Goal: Task Accomplishment & Management: Manage account settings

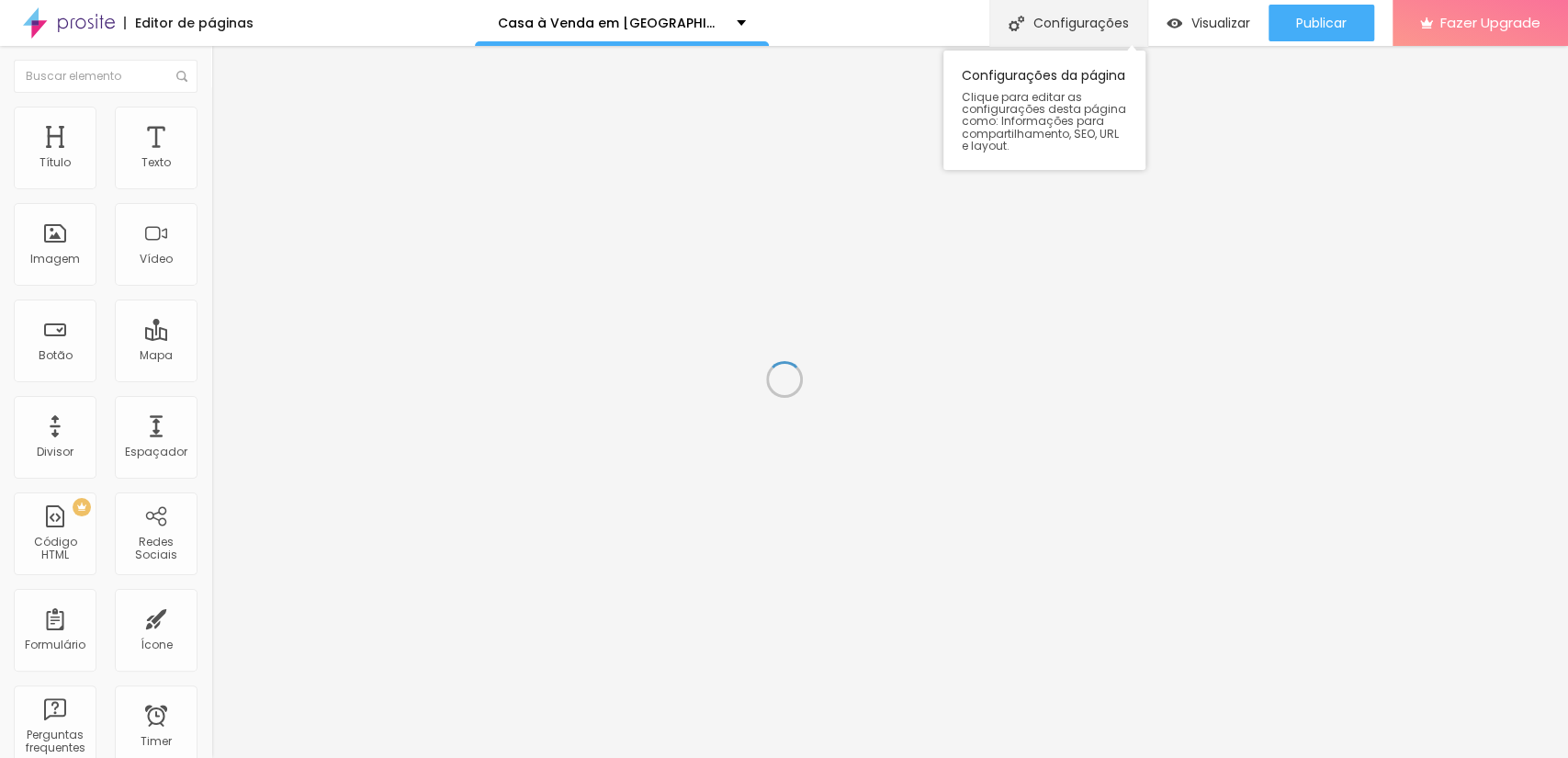
click at [1085, 22] on div "Configurações" at bounding box center [1068, 23] width 158 height 46
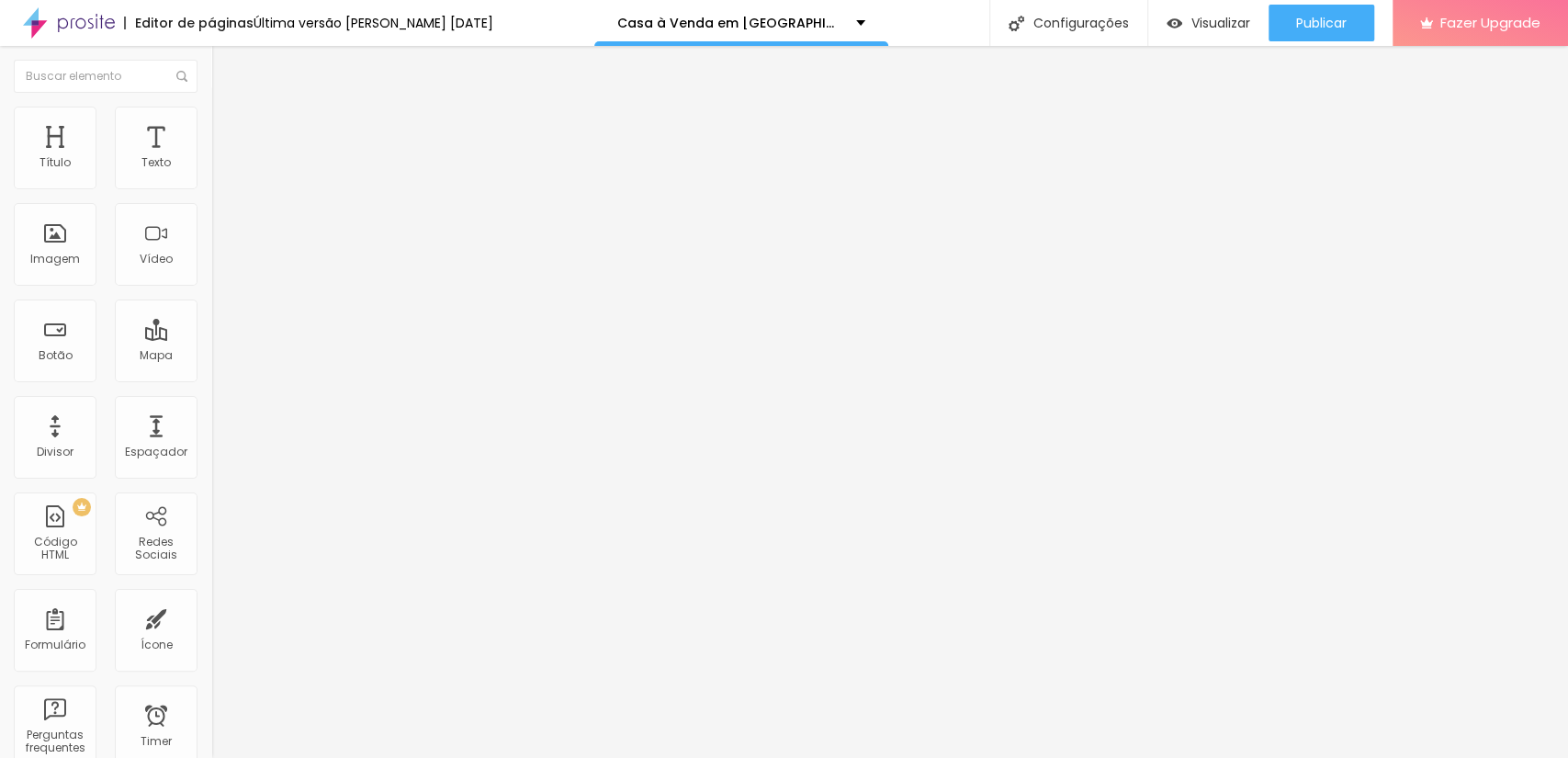
drag, startPoint x: 865, startPoint y: 365, endPoint x: 453, endPoint y: 192, distance: 446.8
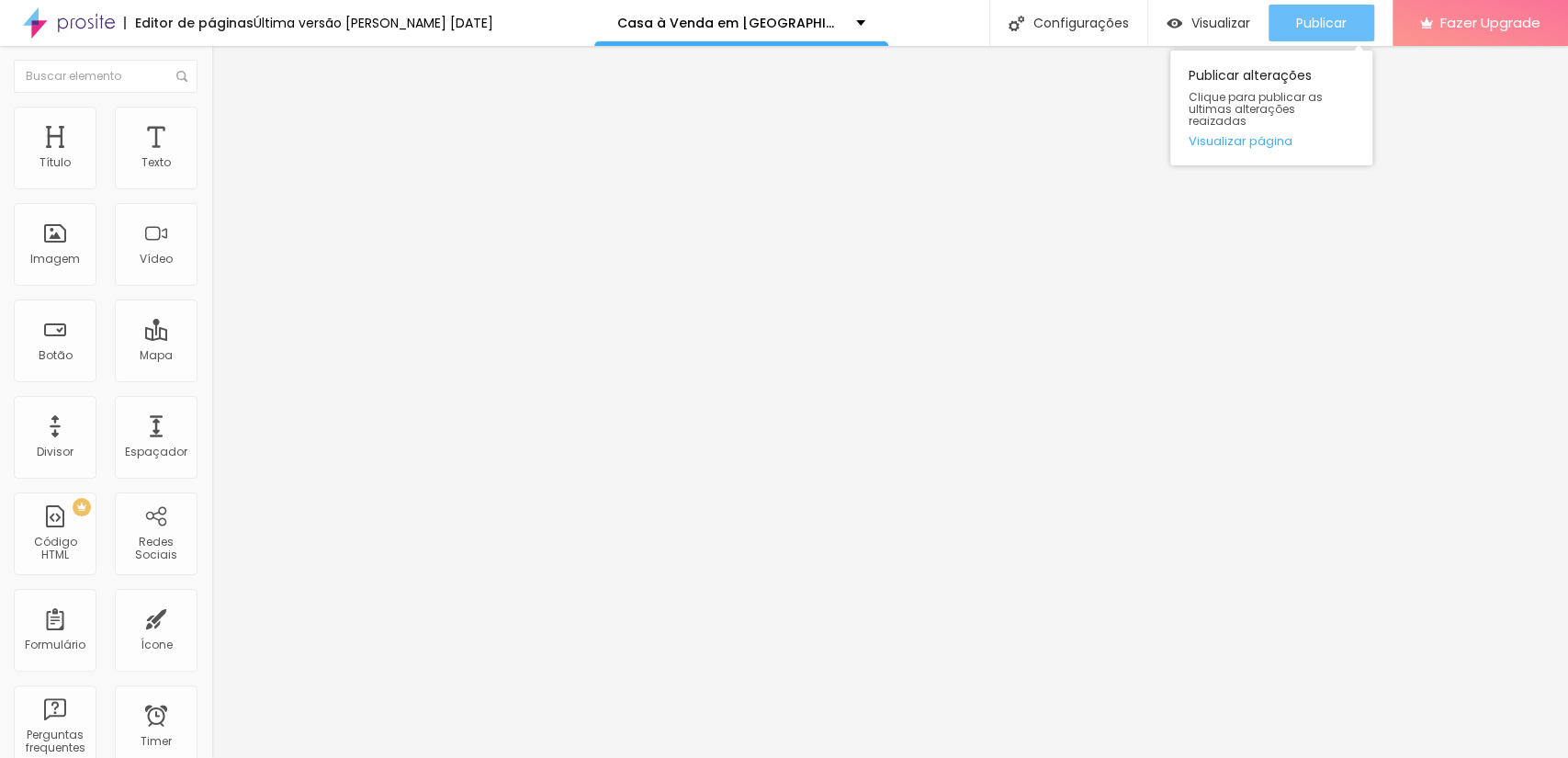
click at [1311, 24] on span "Publicar" at bounding box center [1321, 23] width 51 height 15
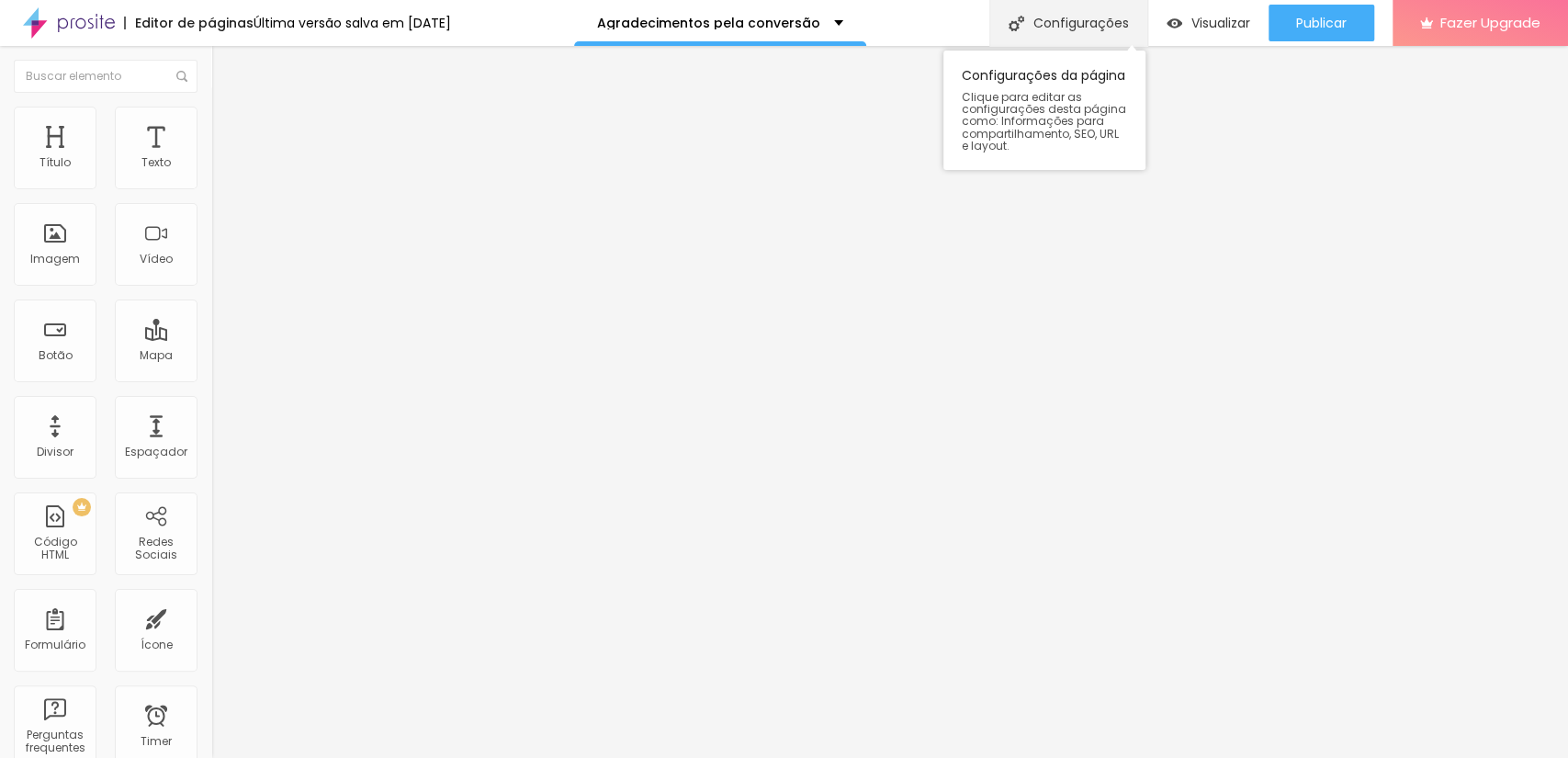
click at [1103, 19] on div "Configurações" at bounding box center [1068, 23] width 158 height 46
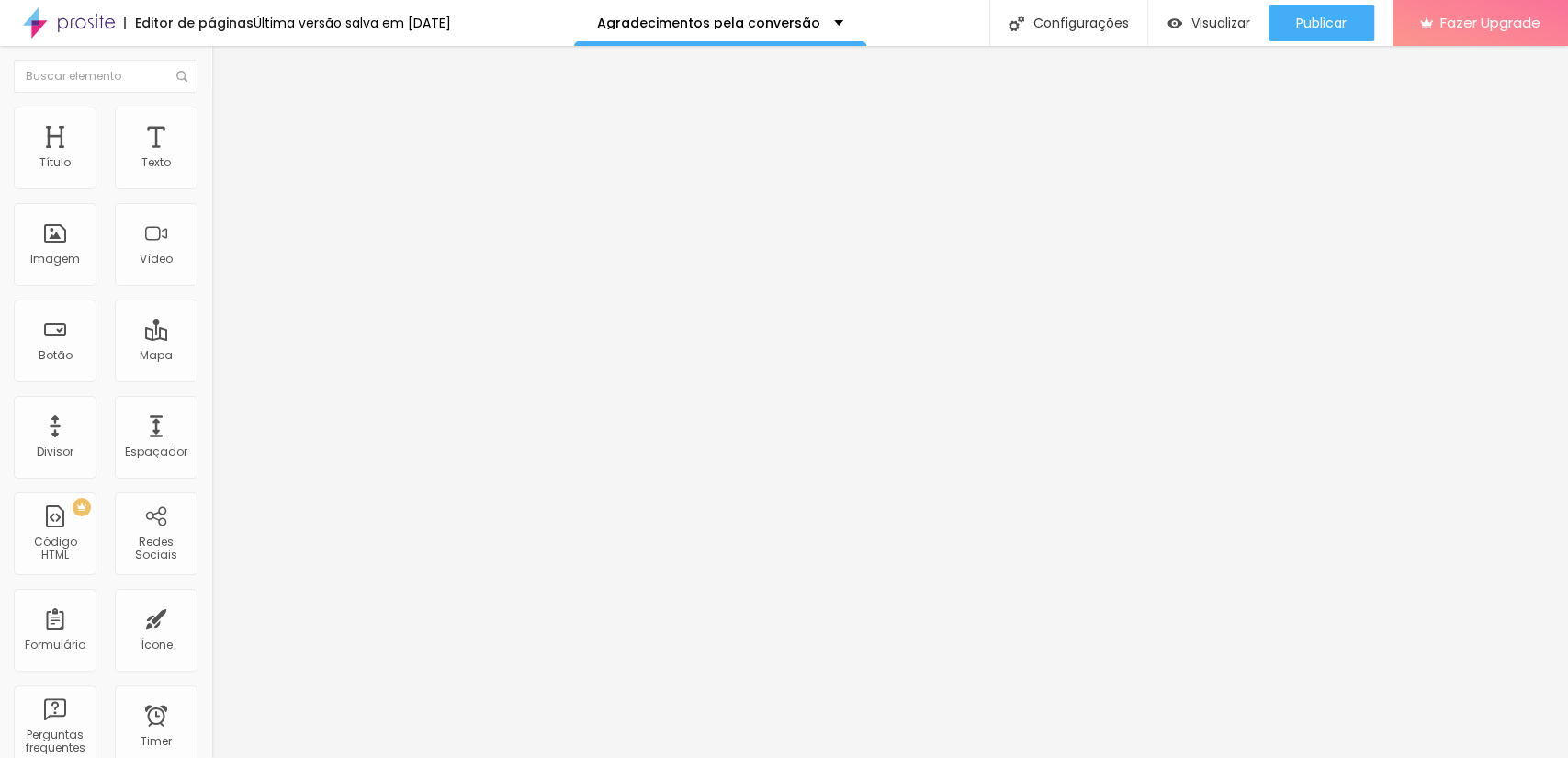
drag, startPoint x: 903, startPoint y: 353, endPoint x: 356, endPoint y: 214, distance: 564.4
drag, startPoint x: 749, startPoint y: 358, endPoint x: 432, endPoint y: 197, distance: 355.5
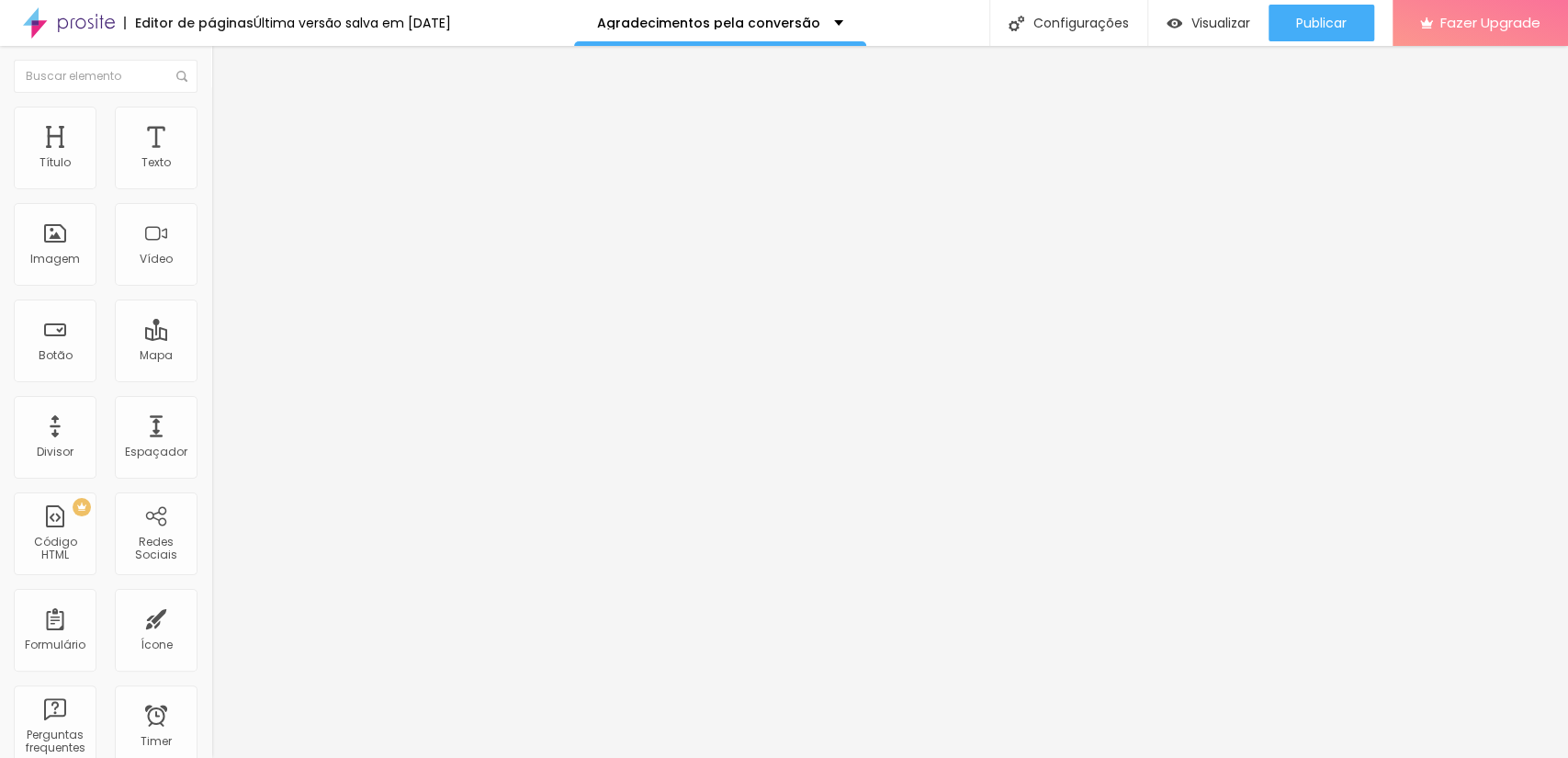
scroll to position [9, 0]
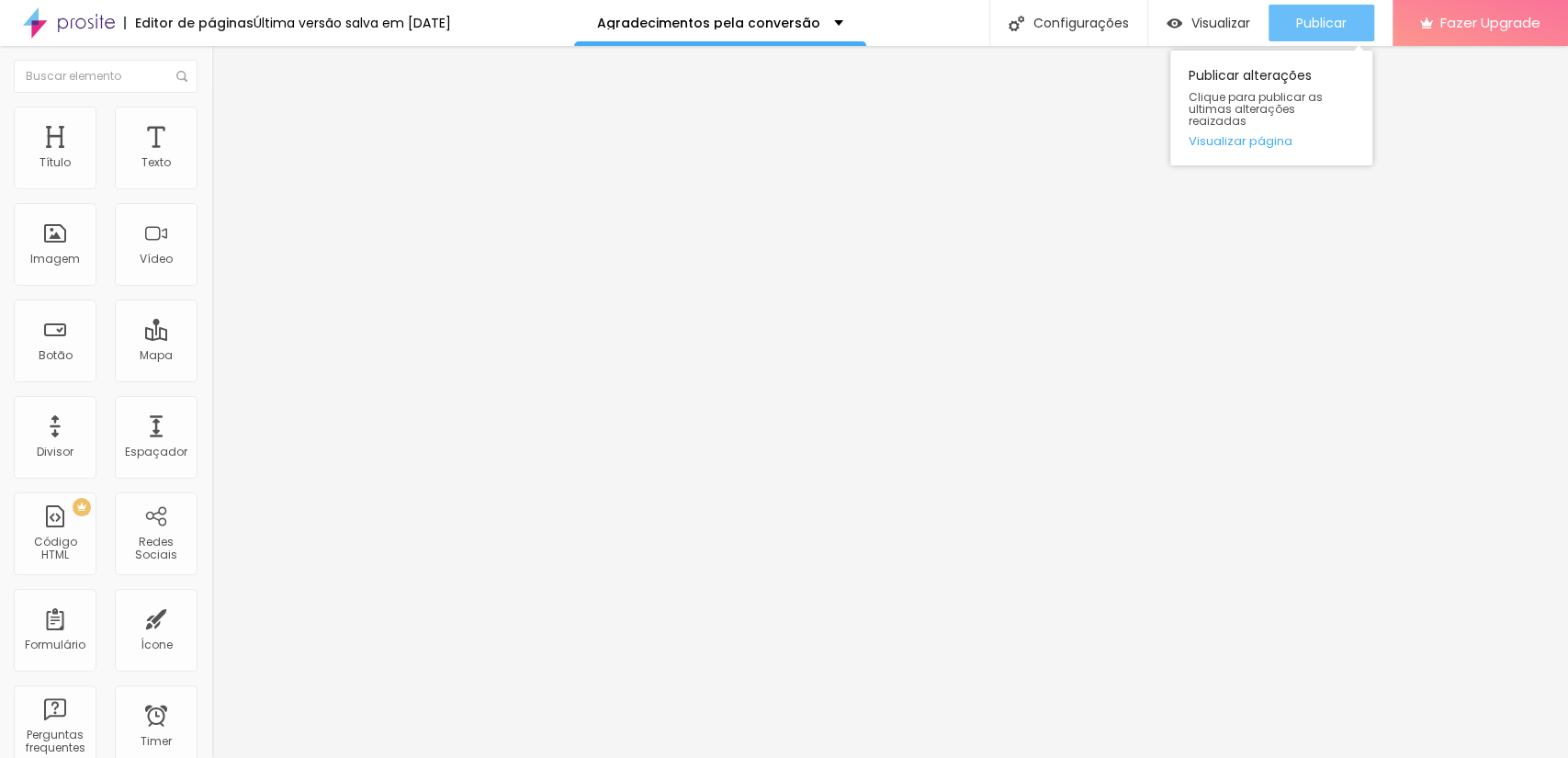
click at [1315, 23] on span "Publicar" at bounding box center [1321, 23] width 51 height 15
click at [1293, 15] on button "Publicar" at bounding box center [1321, 23] width 105 height 37
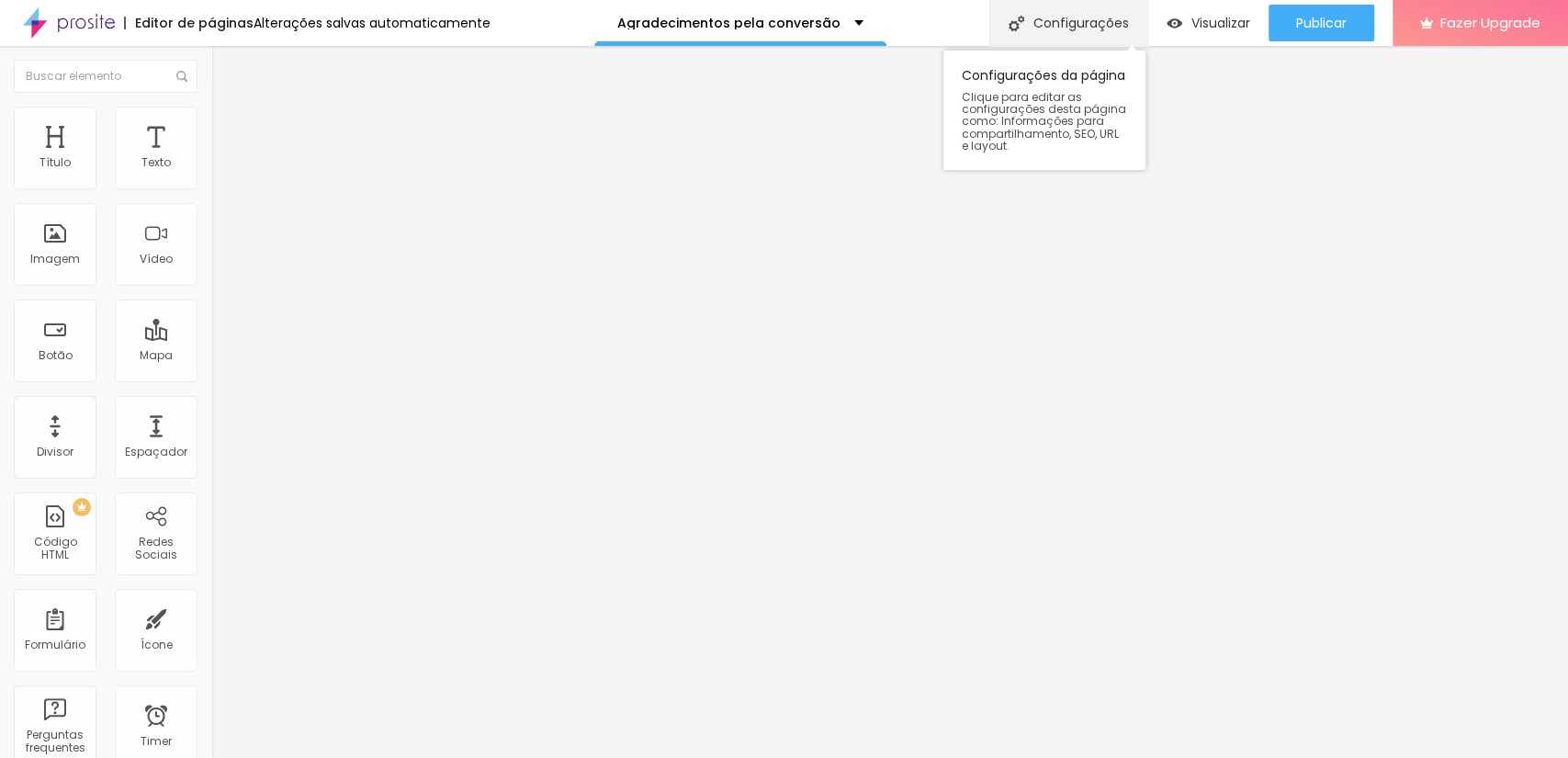
click at [1083, 18] on div "Configurações" at bounding box center [1068, 23] width 158 height 46
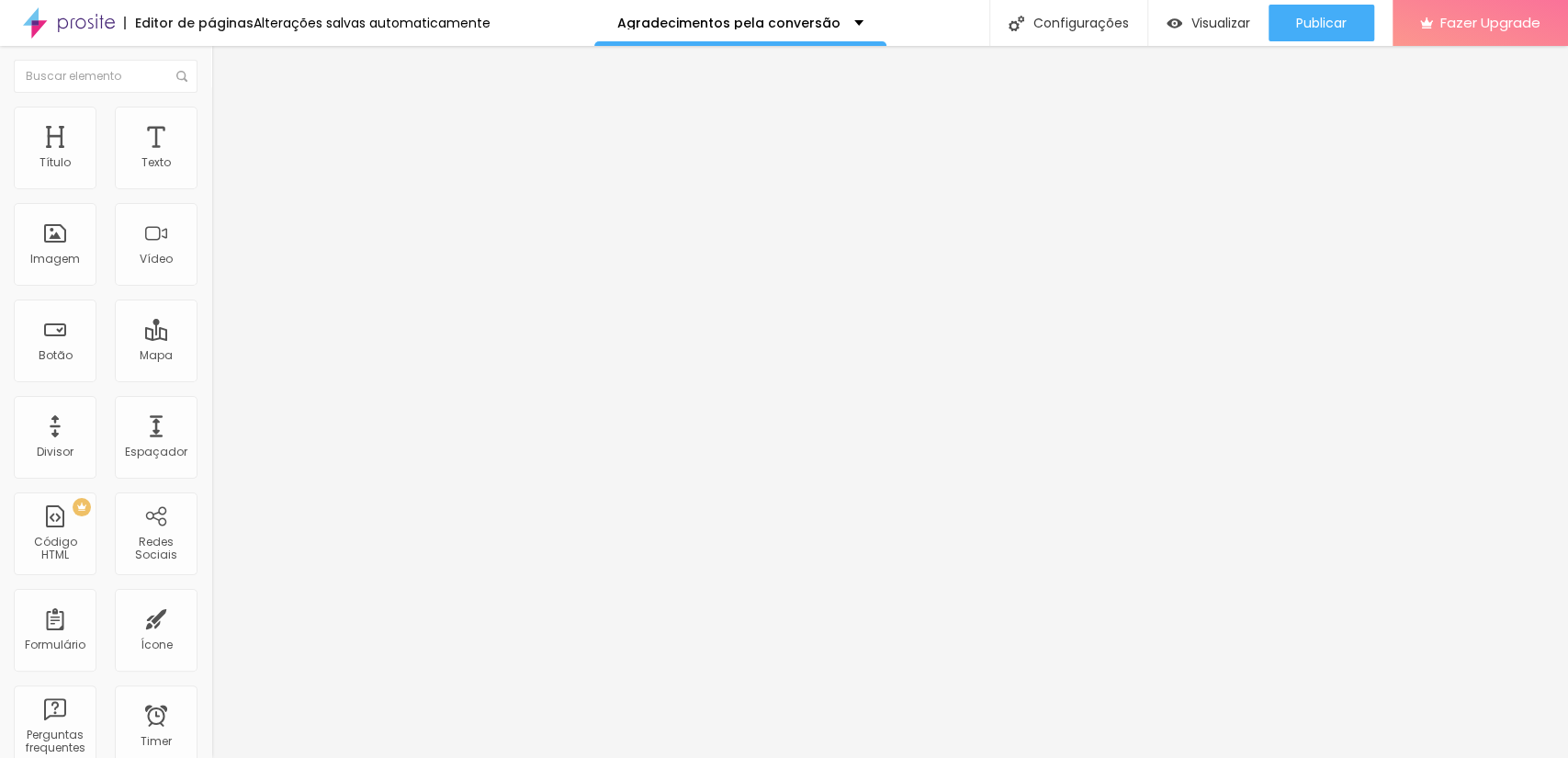
drag, startPoint x: 944, startPoint y: 496, endPoint x: 514, endPoint y: 404, distance: 439.7
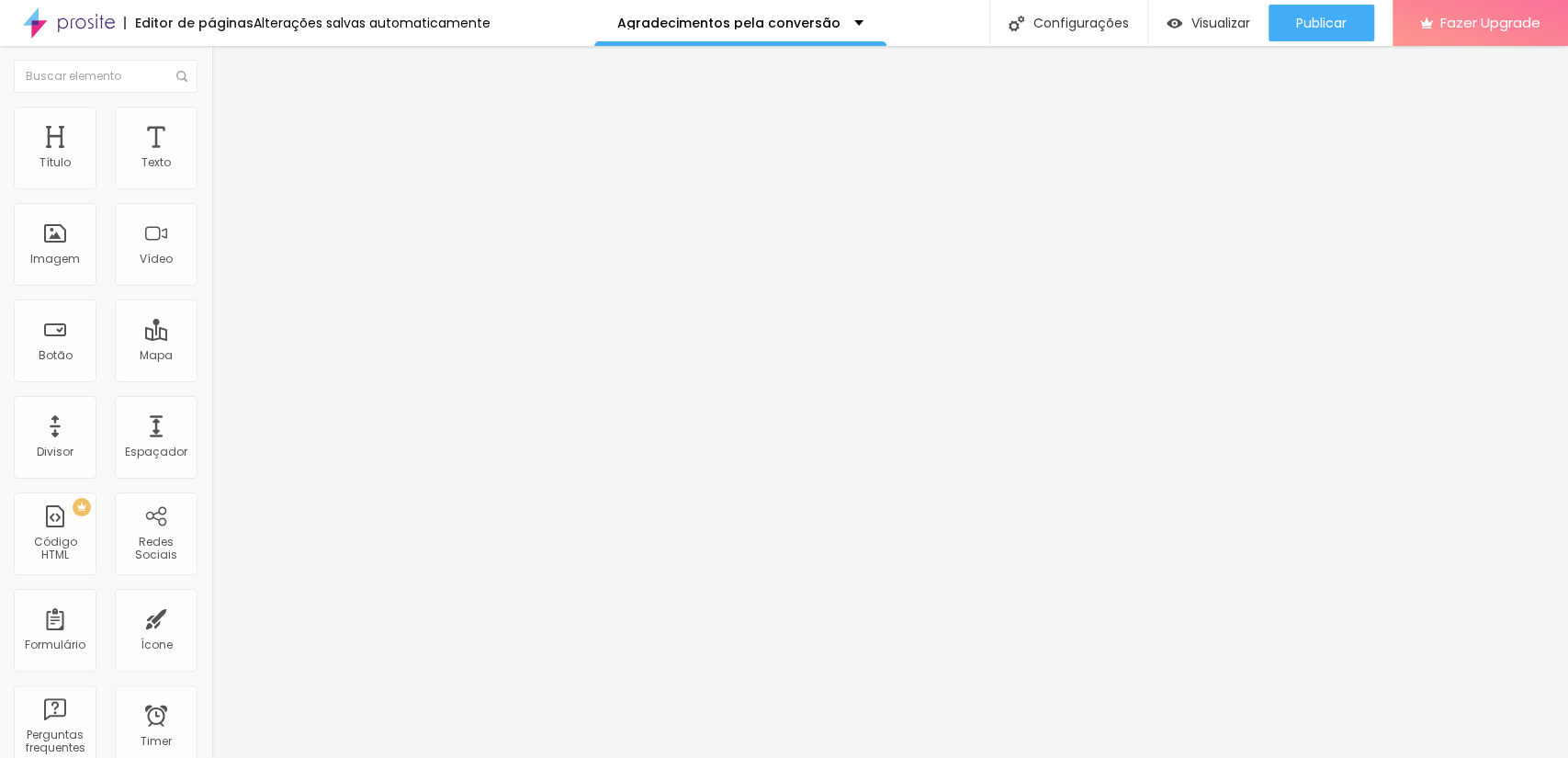
click at [1324, 16] on span "Publicar" at bounding box center [1321, 23] width 51 height 15
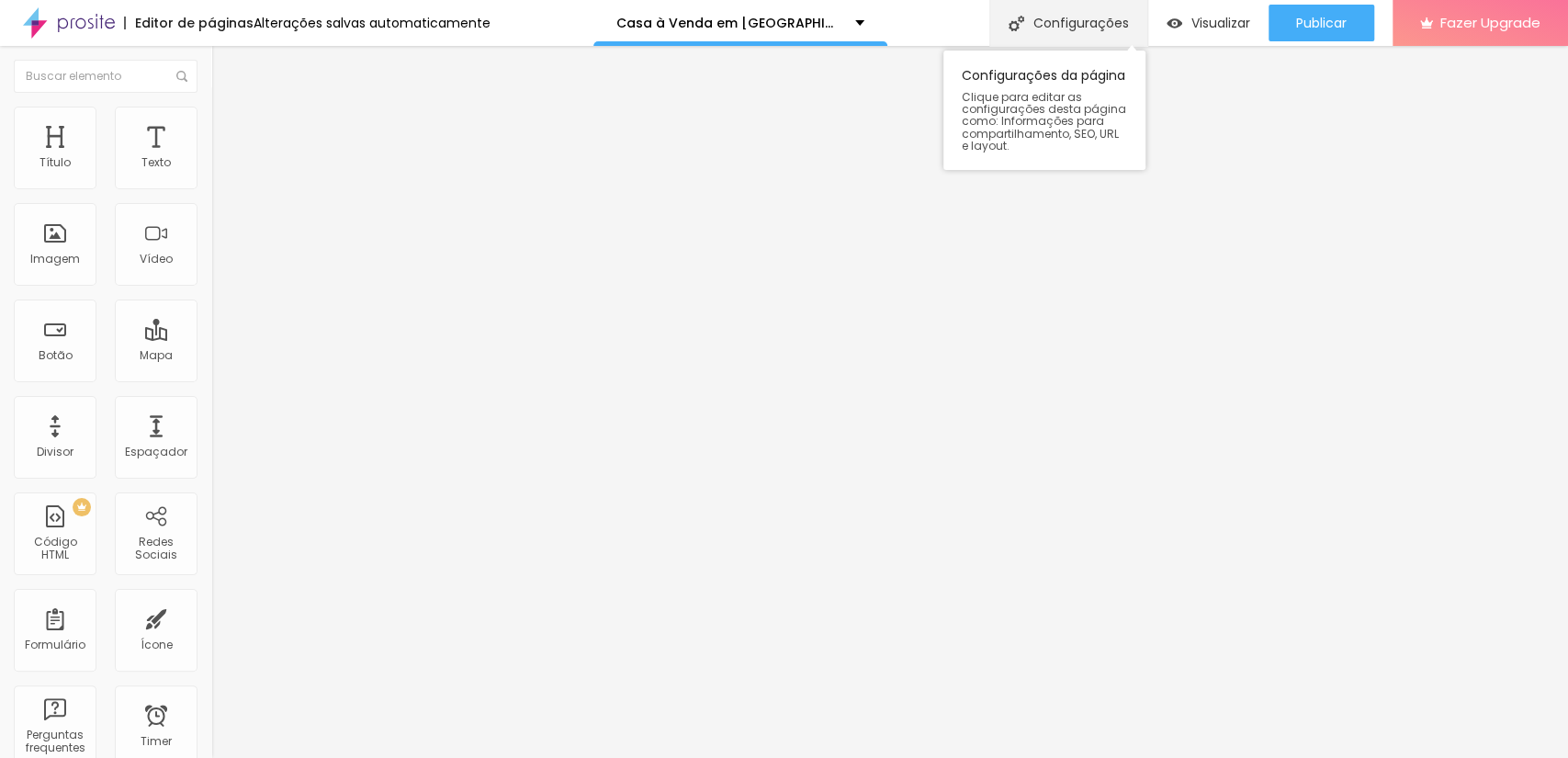
click at [1060, 21] on div "Configurações" at bounding box center [1068, 23] width 158 height 46
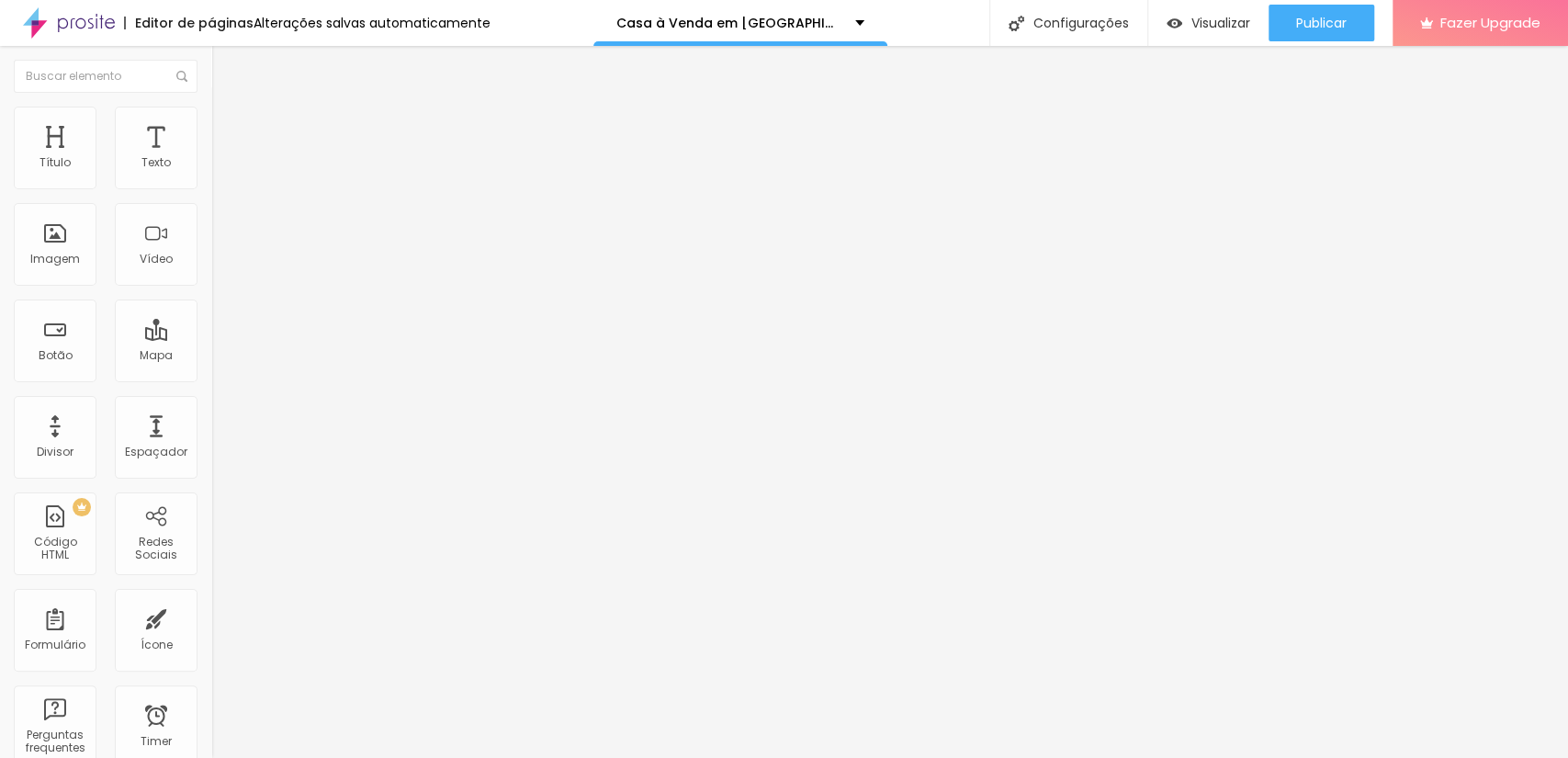
drag, startPoint x: 952, startPoint y: 505, endPoint x: 485, endPoint y: 333, distance: 497.7
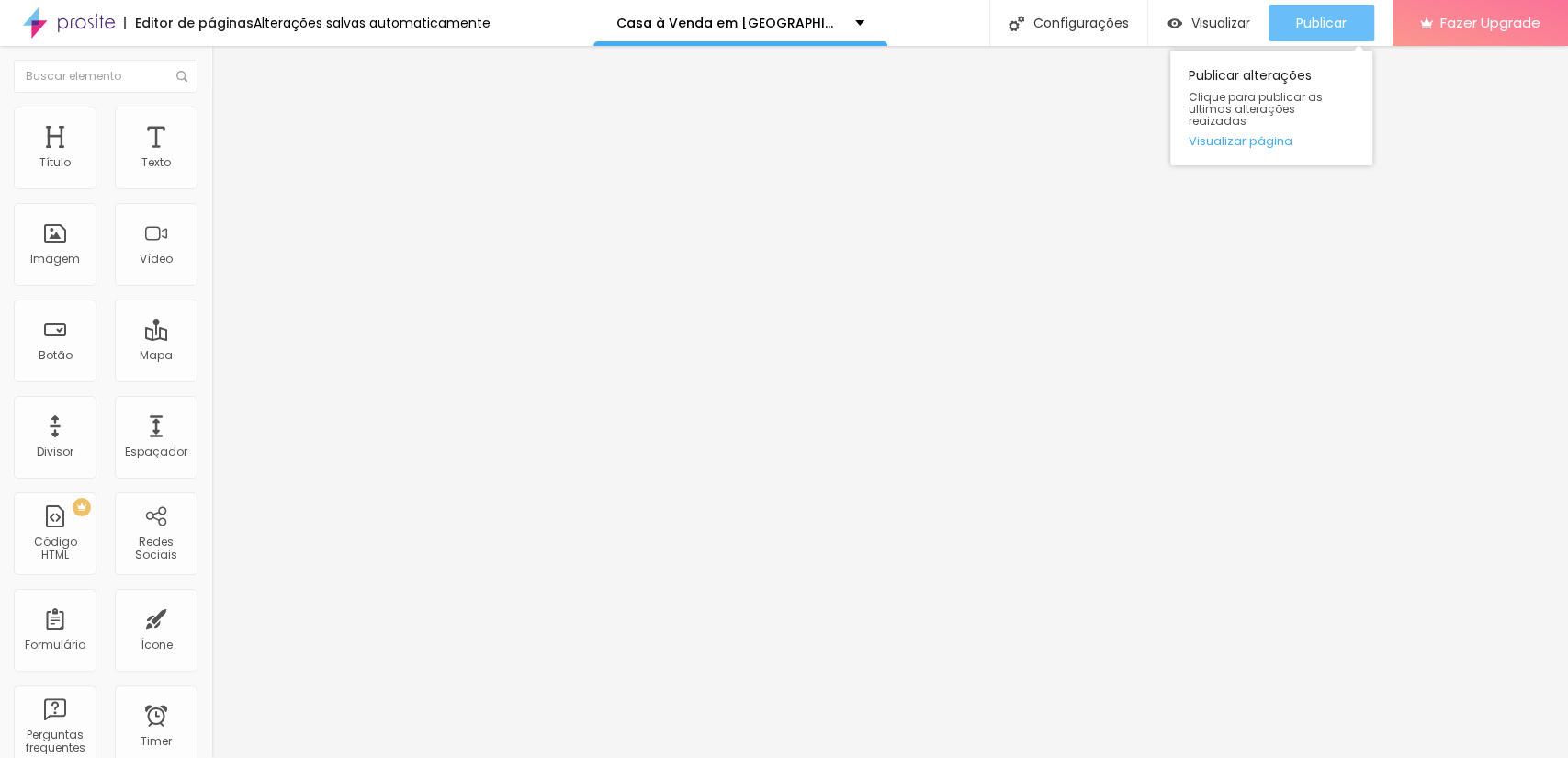
click at [1316, 23] on span "Publicar" at bounding box center [1321, 23] width 51 height 15
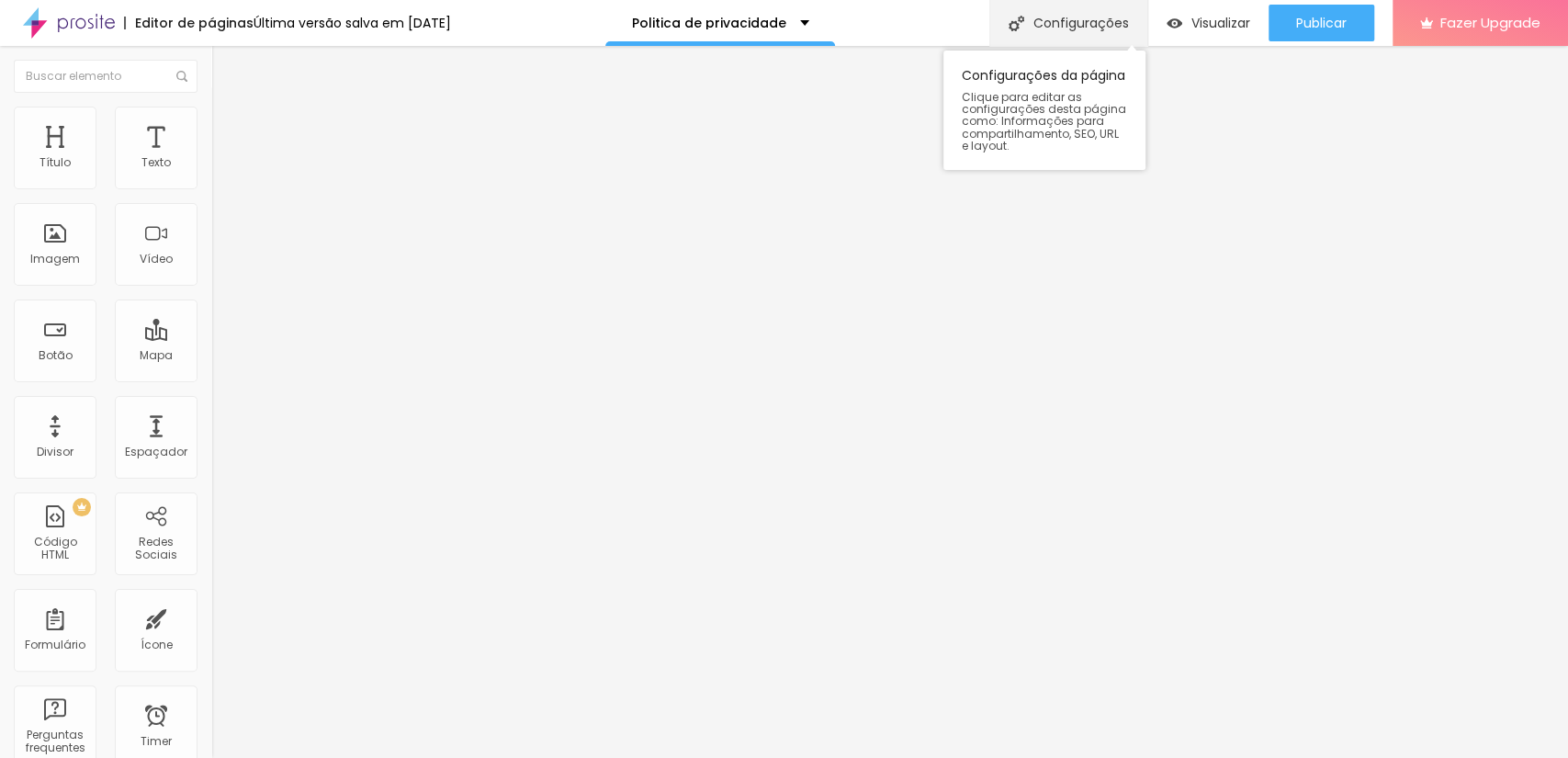
click at [1077, 20] on div "Configurações" at bounding box center [1068, 23] width 158 height 46
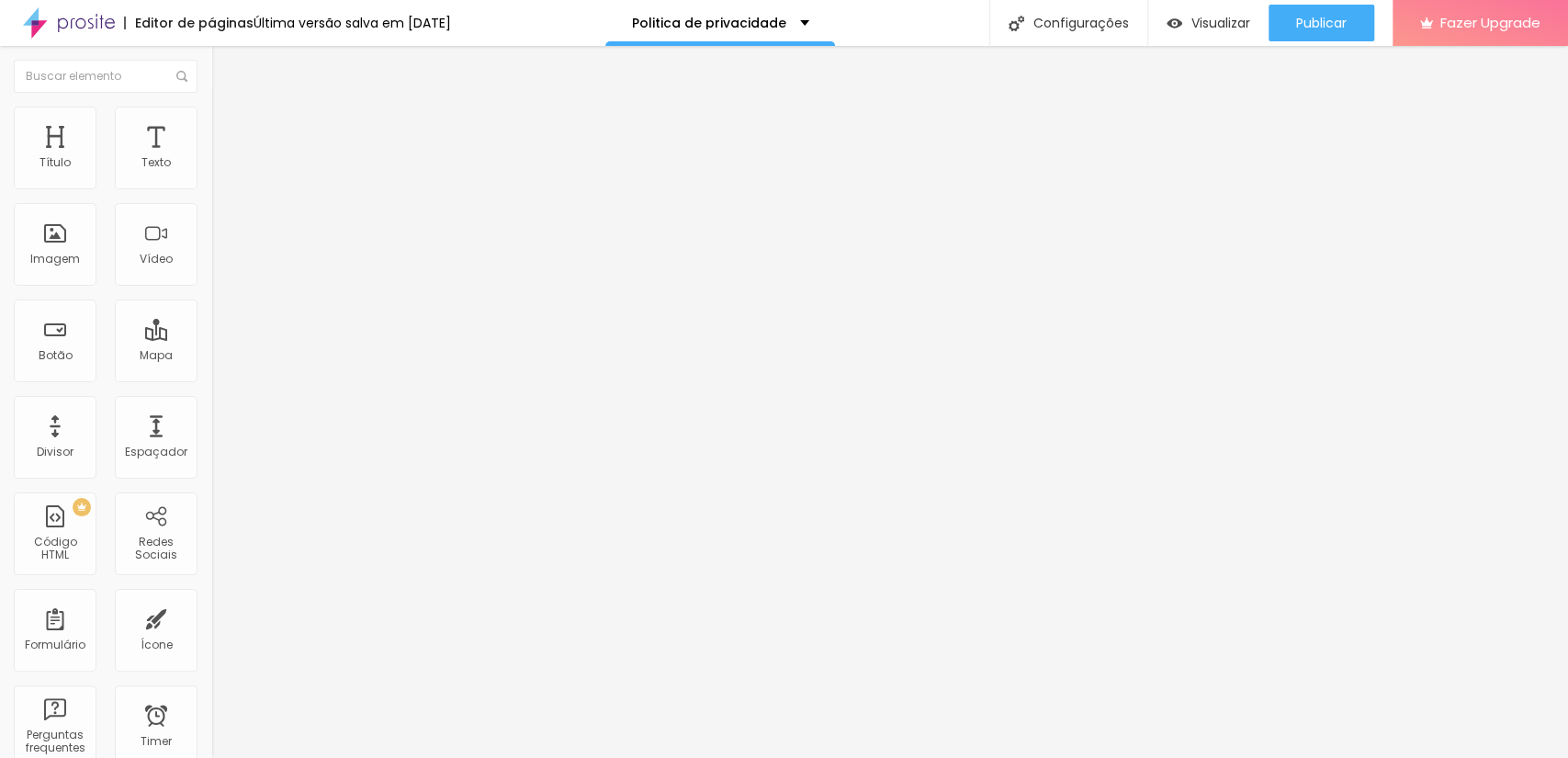
drag, startPoint x: 1045, startPoint y: 496, endPoint x: 514, endPoint y: 418, distance: 536.7
drag, startPoint x: 904, startPoint y: 356, endPoint x: 458, endPoint y: 230, distance: 463.5
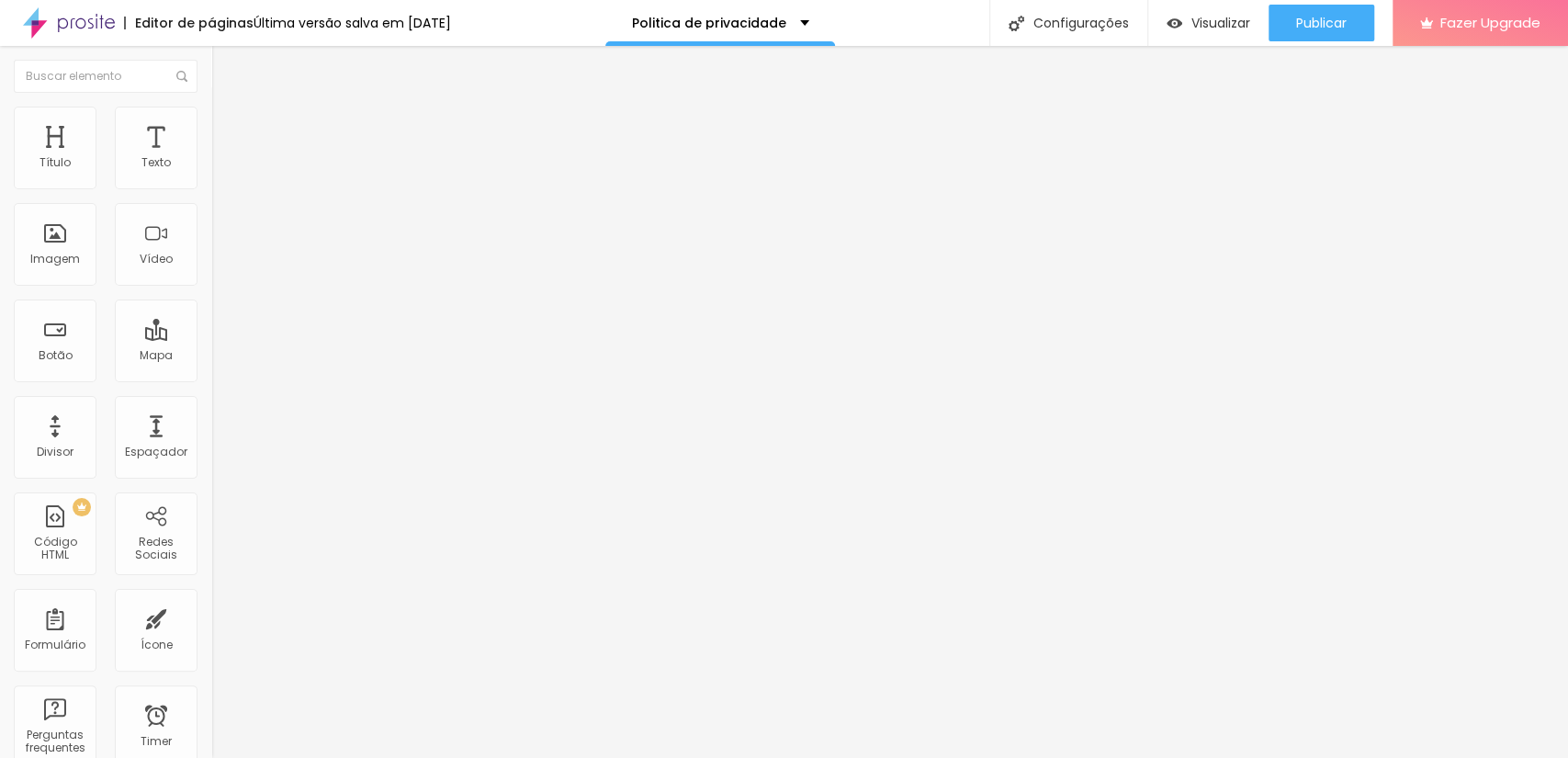
click at [1322, 26] on span "Publicar" at bounding box center [1321, 23] width 51 height 15
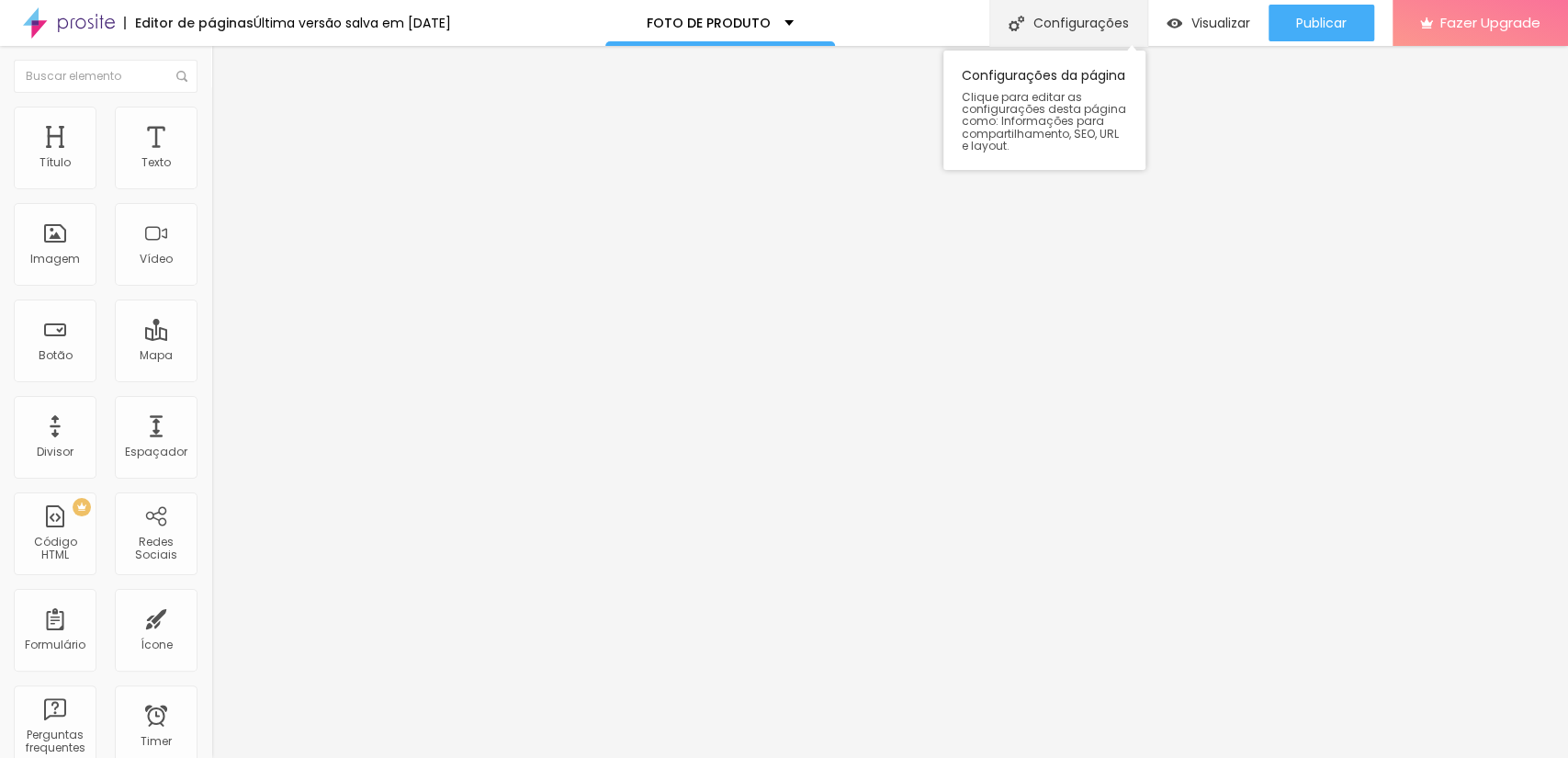
click at [1059, 30] on div "Configurações" at bounding box center [1068, 23] width 158 height 46
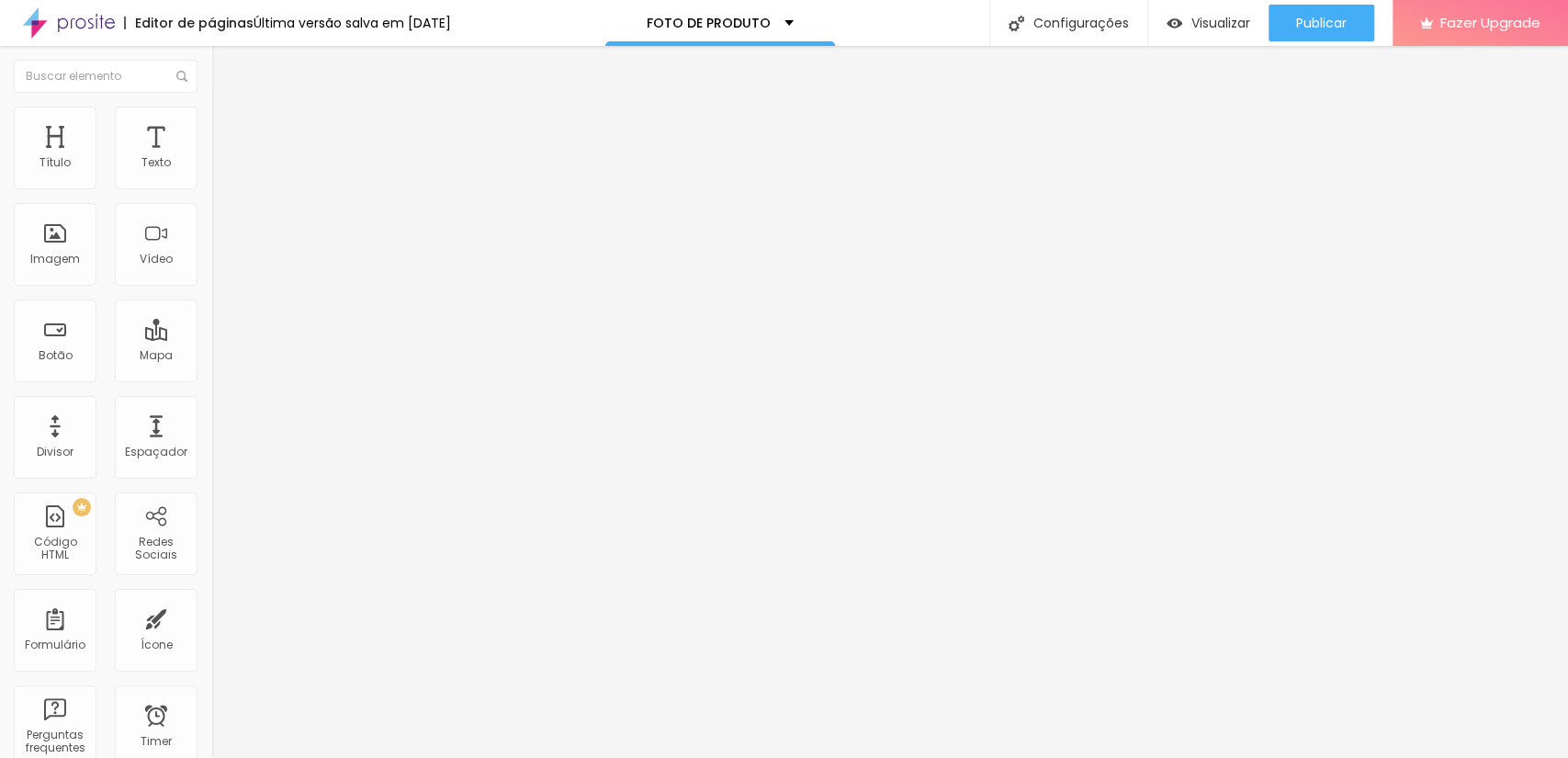
drag, startPoint x: 979, startPoint y: 520, endPoint x: 513, endPoint y: 410, distance: 478.8
drag, startPoint x: 764, startPoint y: 359, endPoint x: 402, endPoint y: 221, distance: 387.4
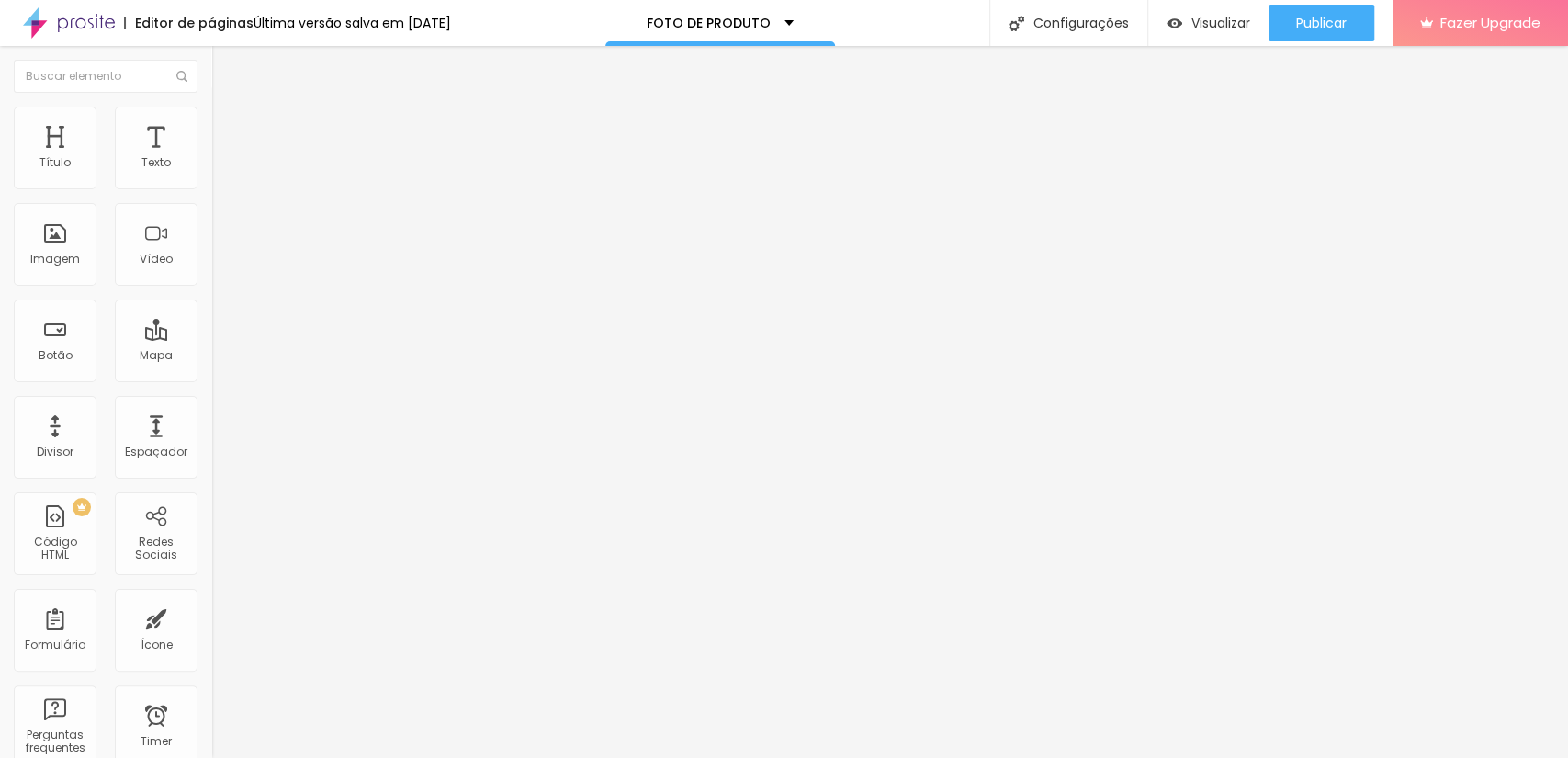
scroll to position [9, 0]
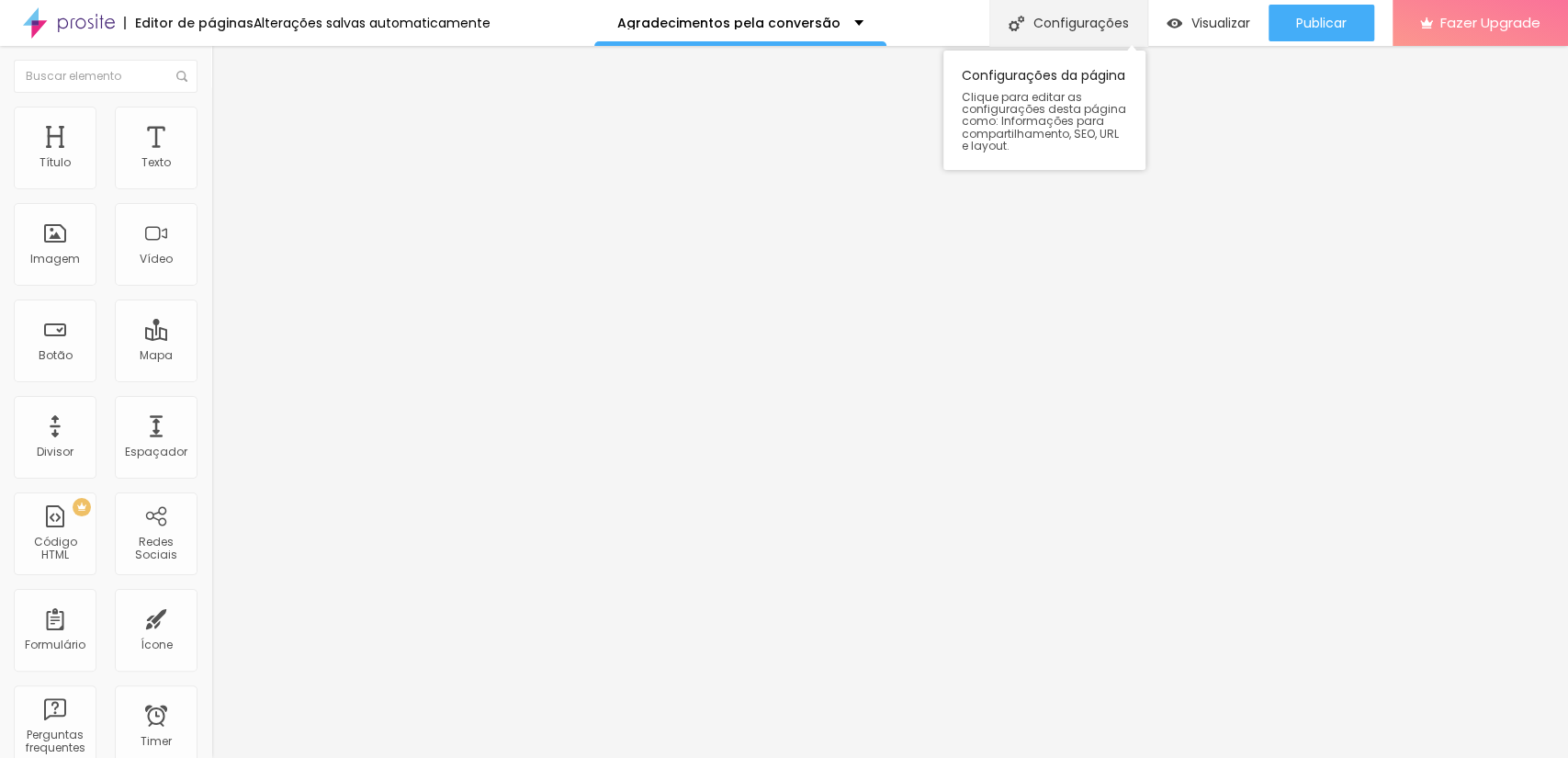
click at [1068, 25] on div "Configurações" at bounding box center [1068, 23] width 158 height 46
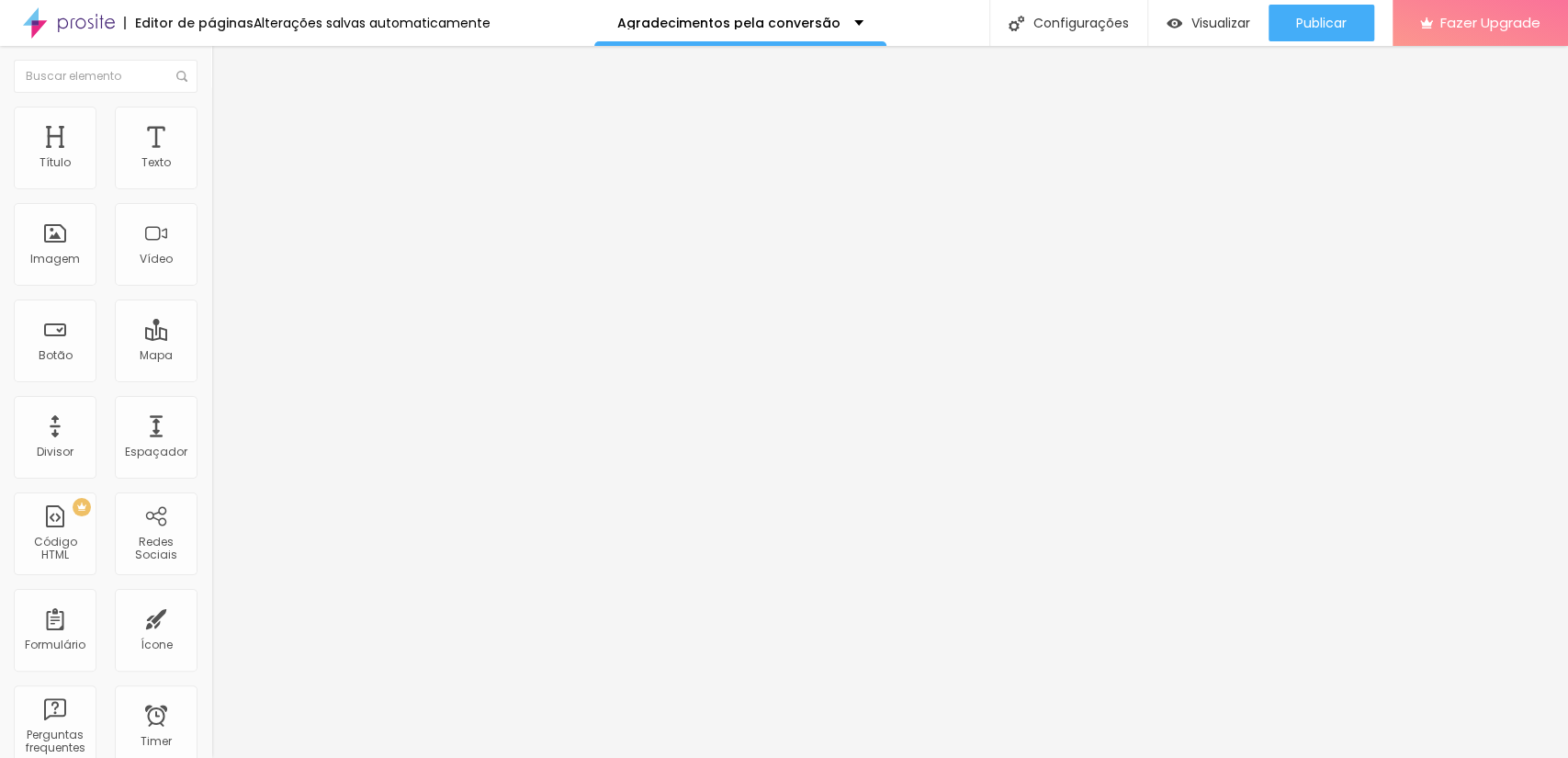
drag, startPoint x: 783, startPoint y: 357, endPoint x: 560, endPoint y: 312, distance: 227.5
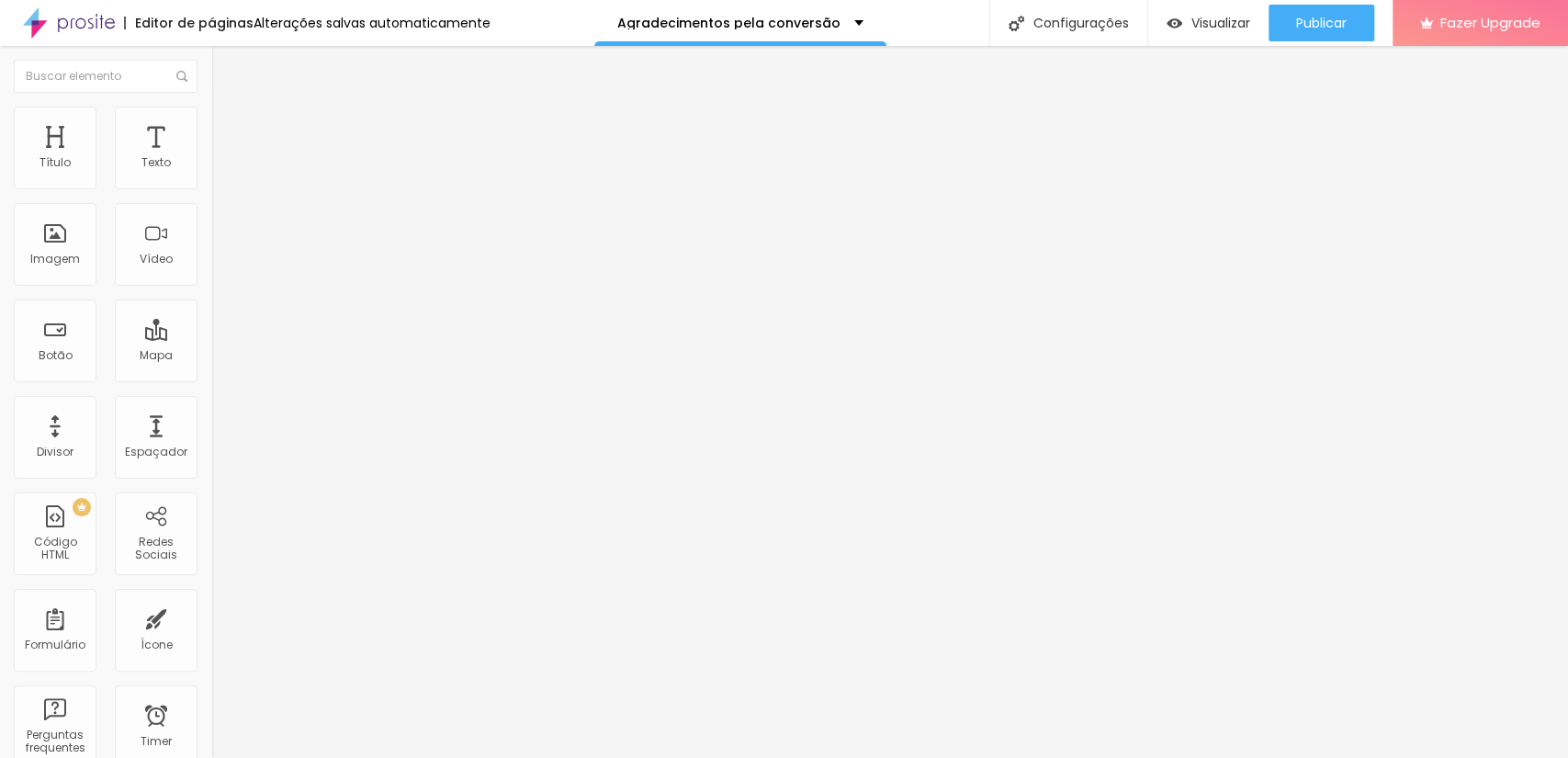
drag, startPoint x: 662, startPoint y: 365, endPoint x: 471, endPoint y: 223, distance: 238.0
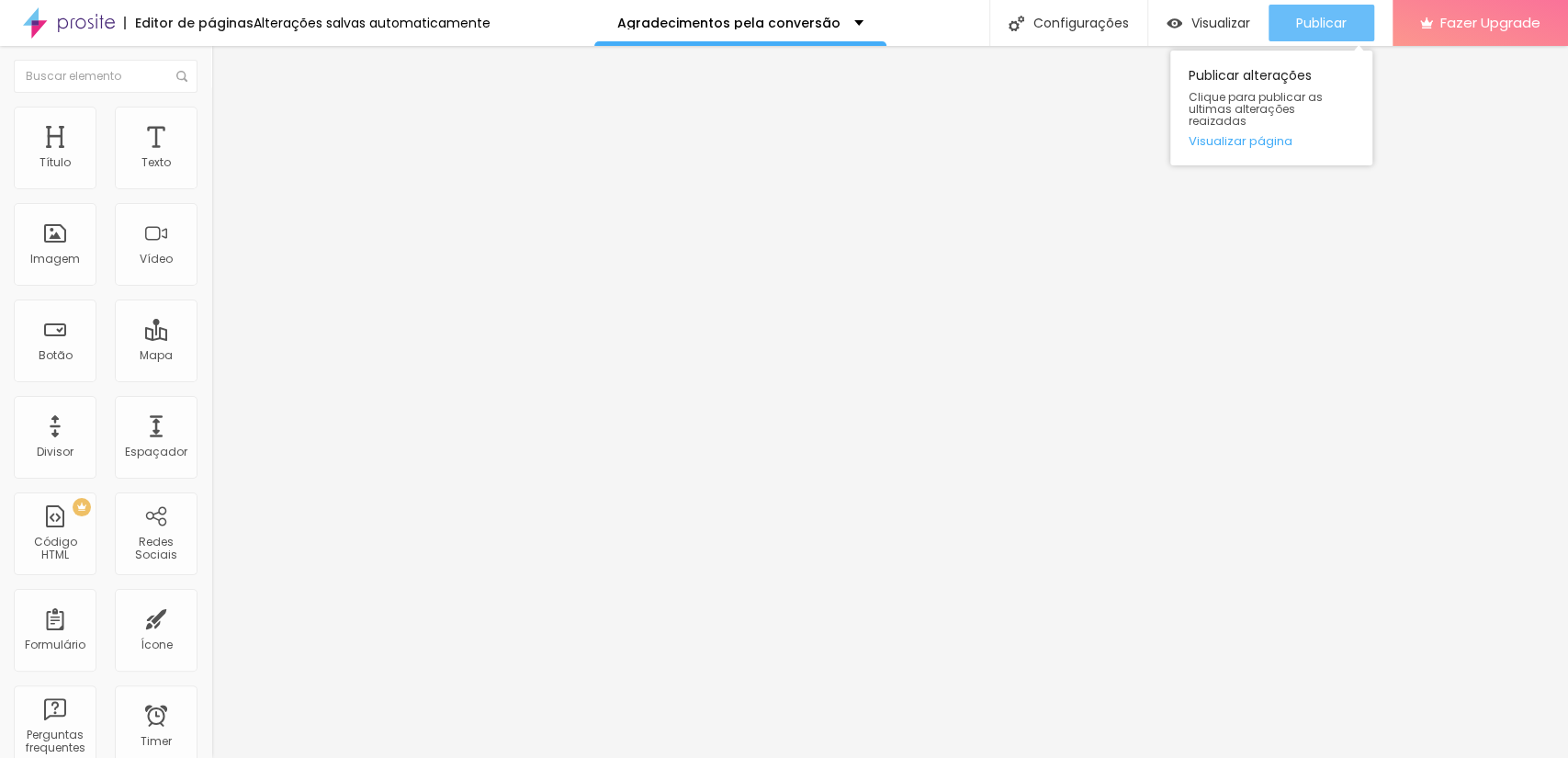
click at [1309, 8] on div "Publicar" at bounding box center [1321, 23] width 51 height 37
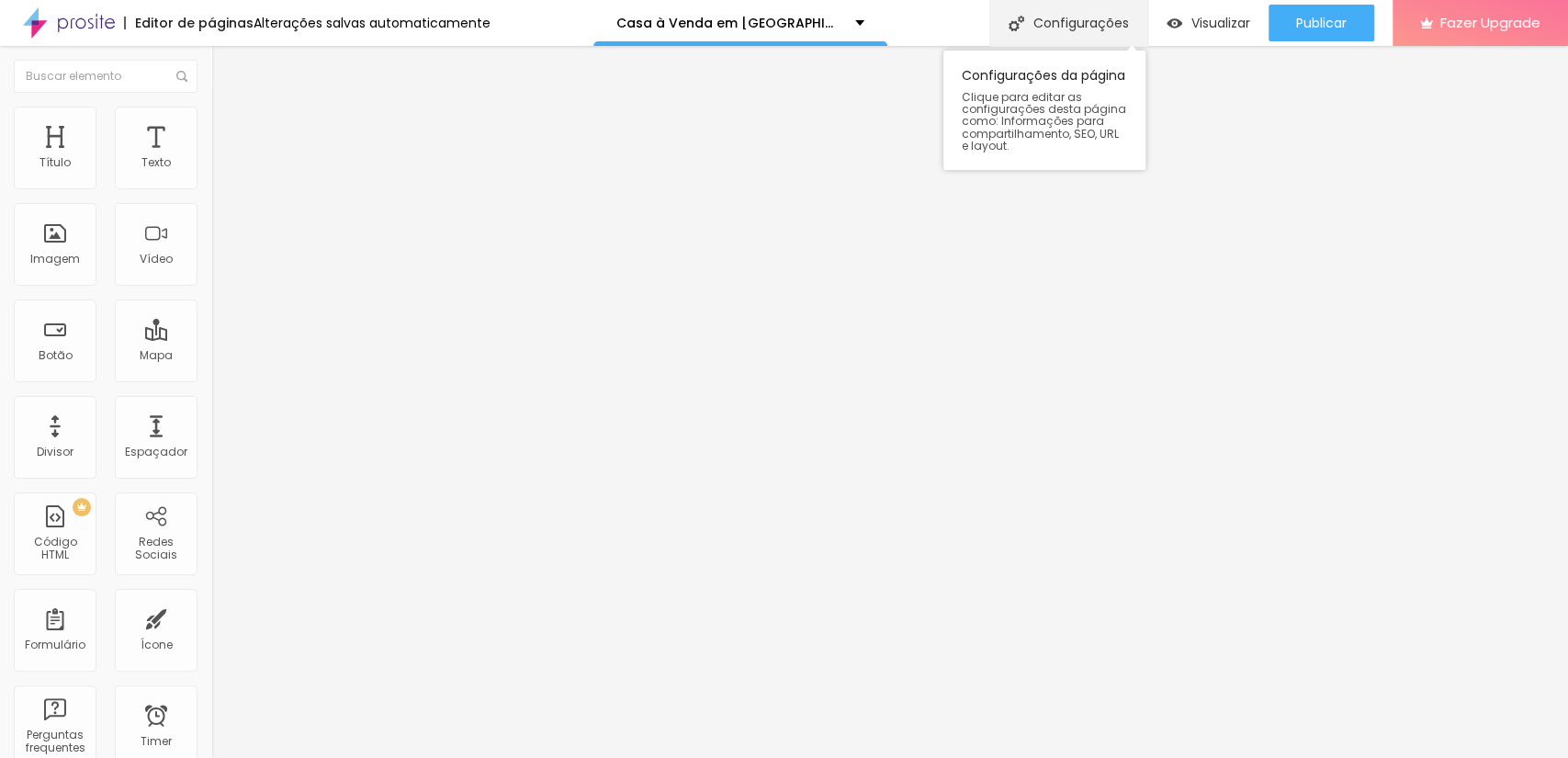
click at [1067, 11] on div "Configurações" at bounding box center [1068, 23] width 158 height 46
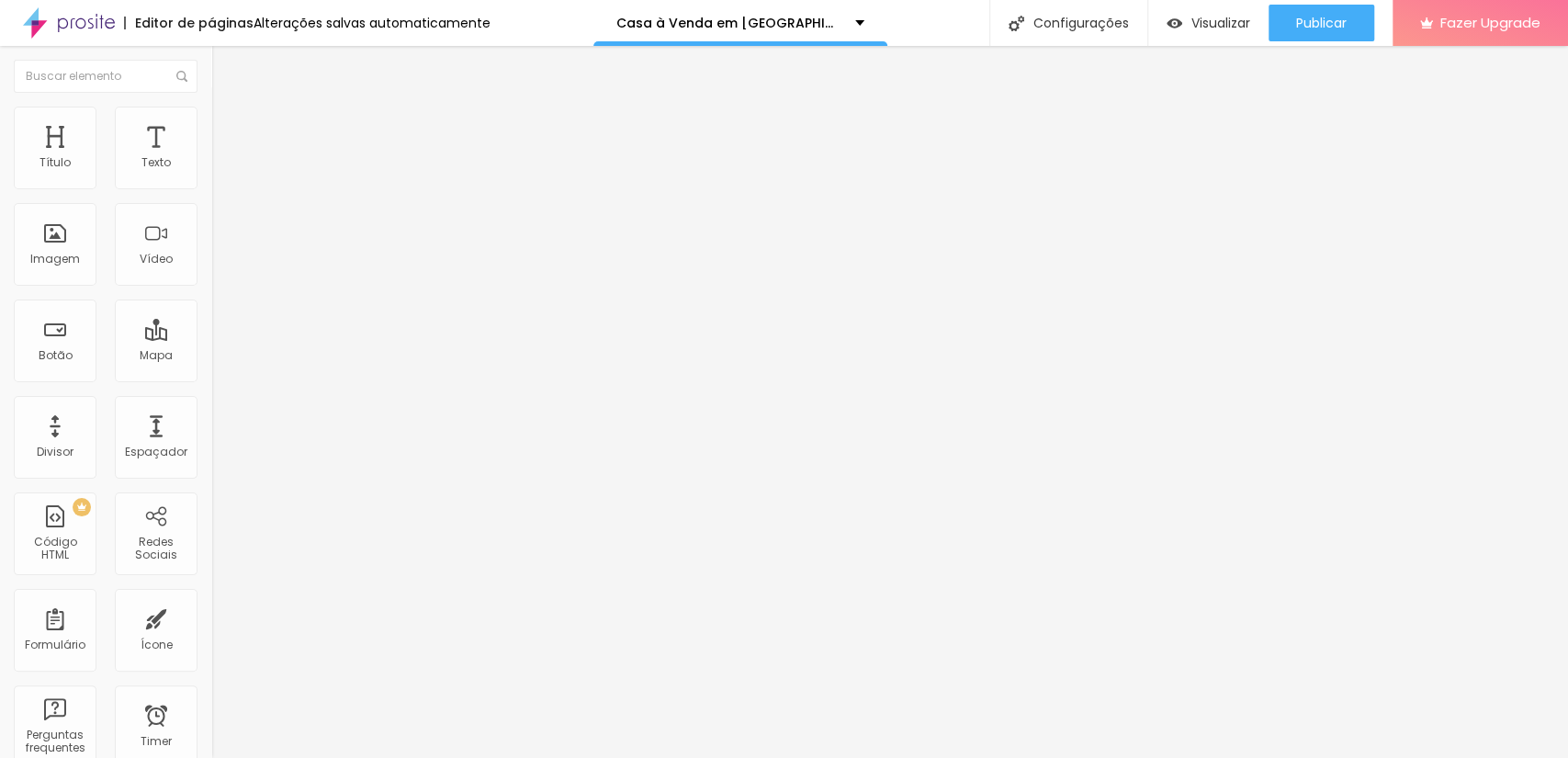
click at [1311, 18] on span "Publicar" at bounding box center [1321, 23] width 51 height 15
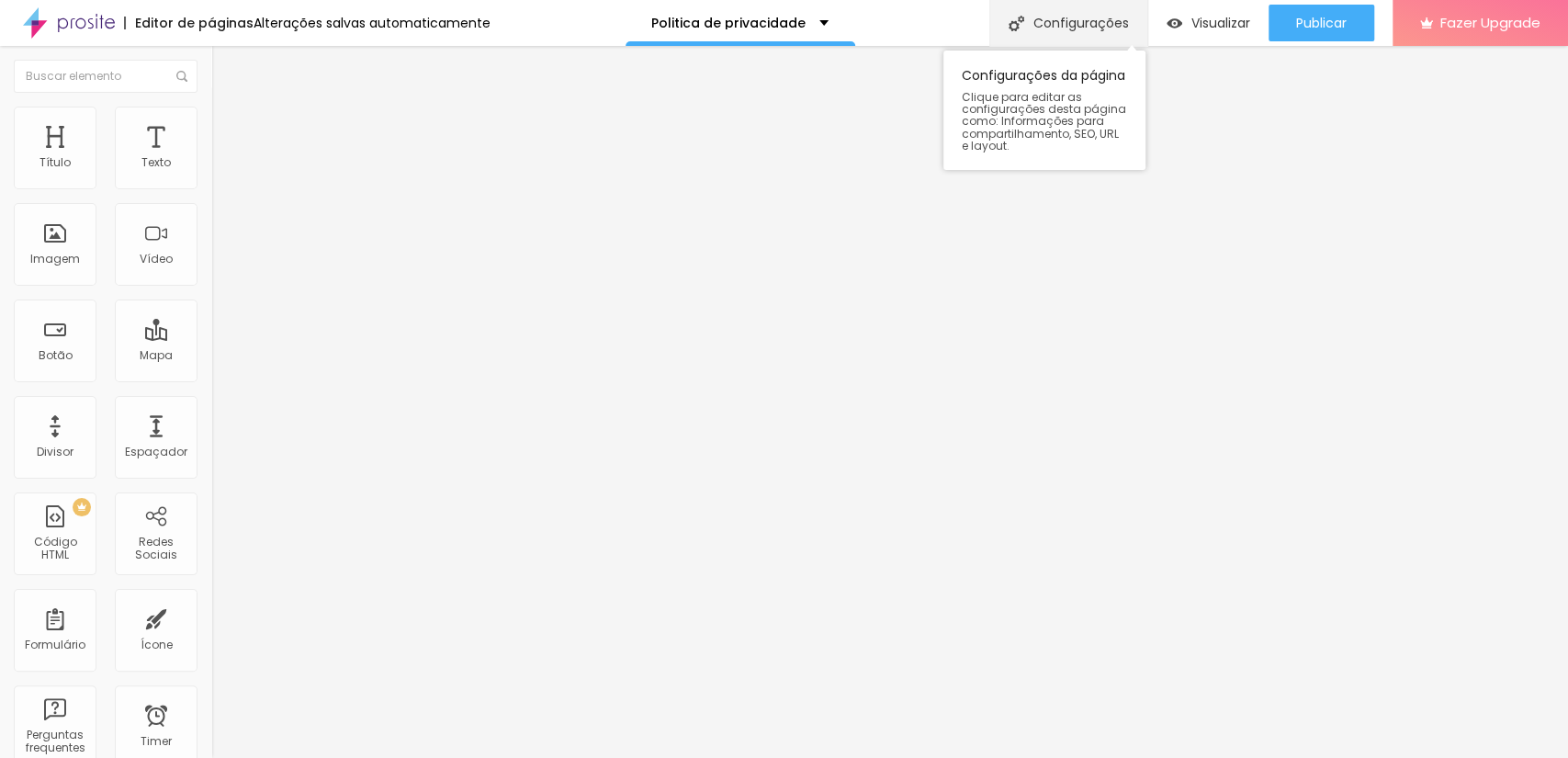
click at [1078, 17] on div "Configurações" at bounding box center [1068, 23] width 158 height 46
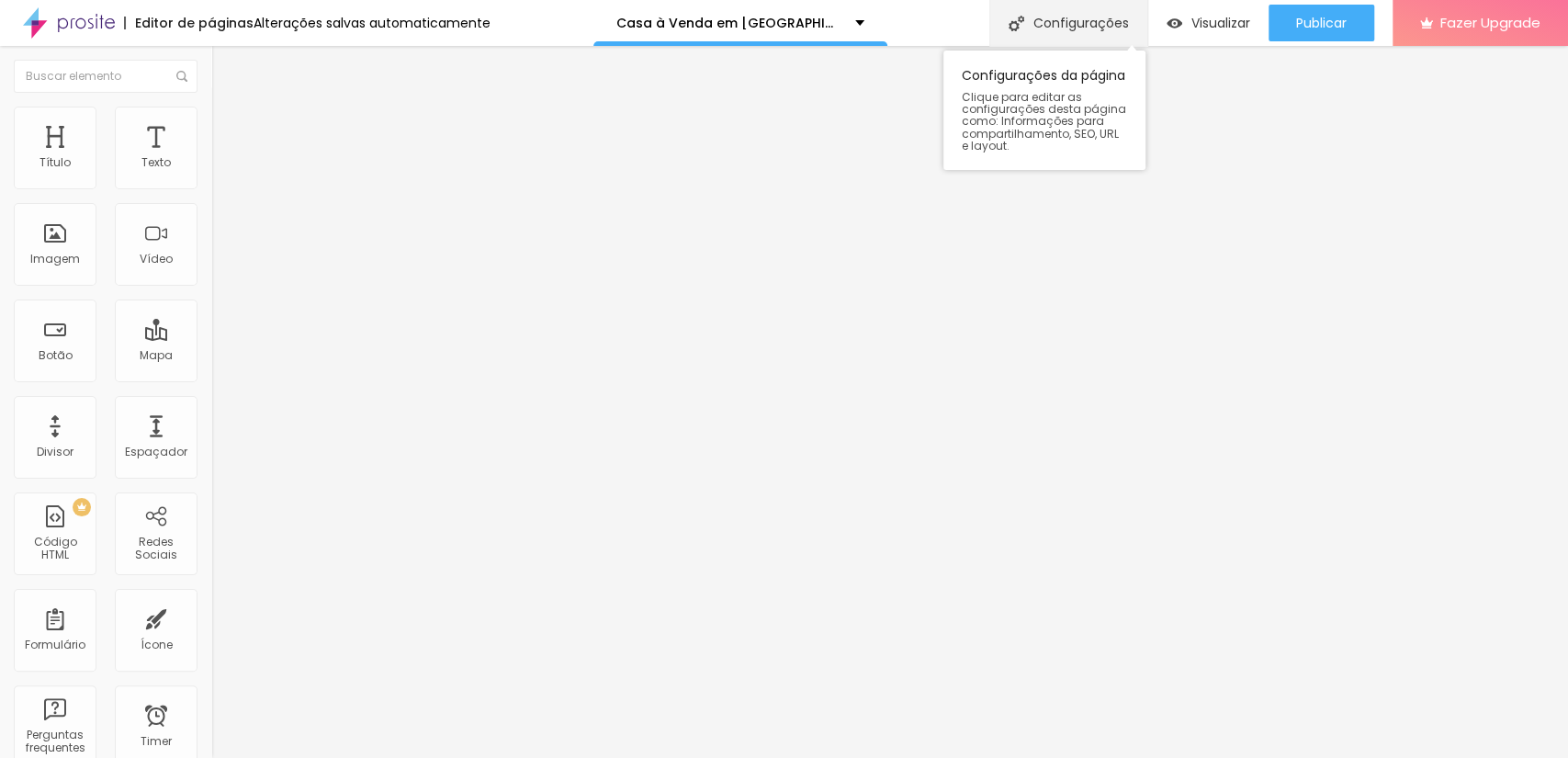
click at [1093, 30] on div "Configurações" at bounding box center [1068, 23] width 158 height 46
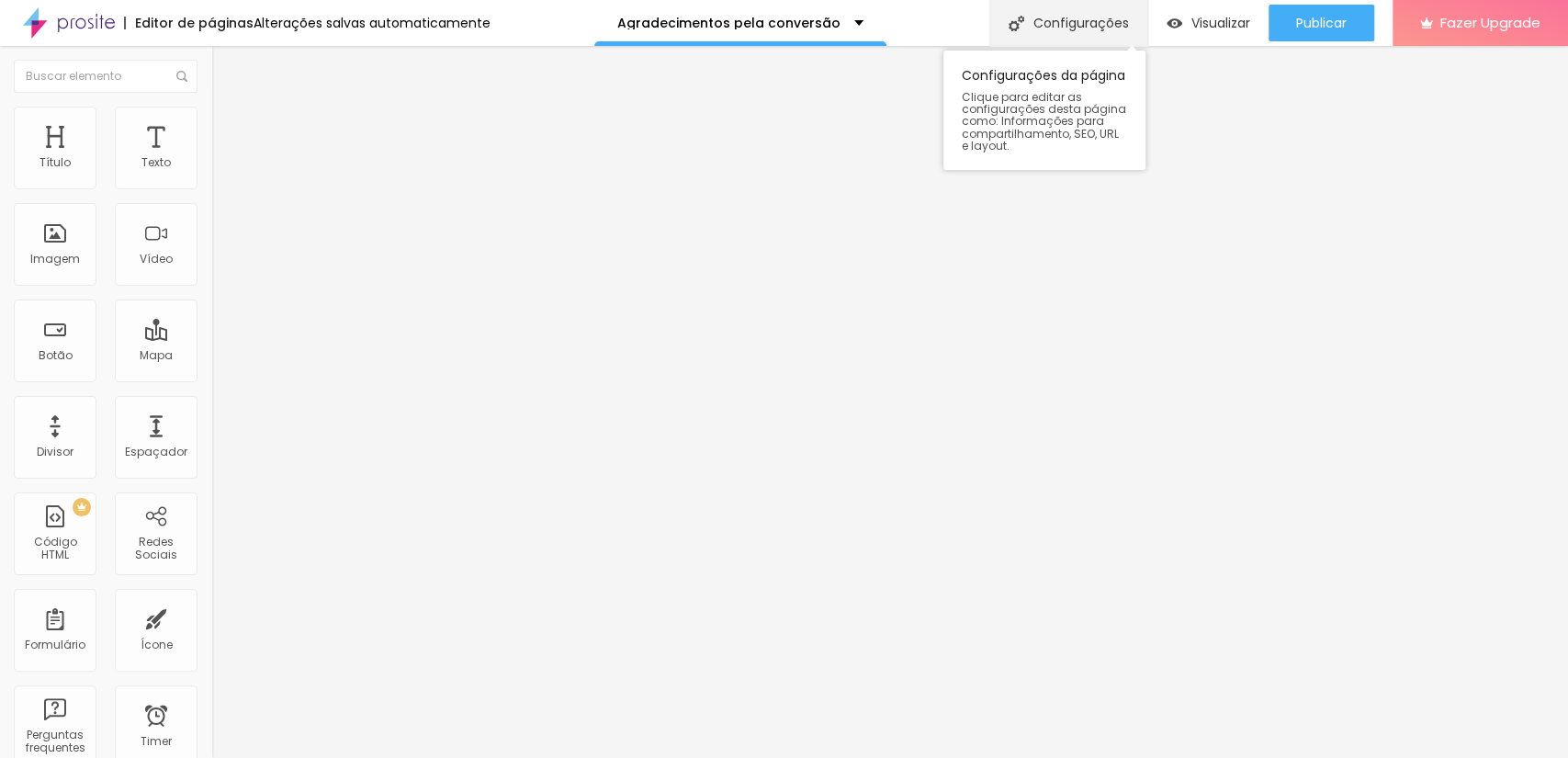
click at [1087, 34] on div "Configurações" at bounding box center [1068, 23] width 158 height 46
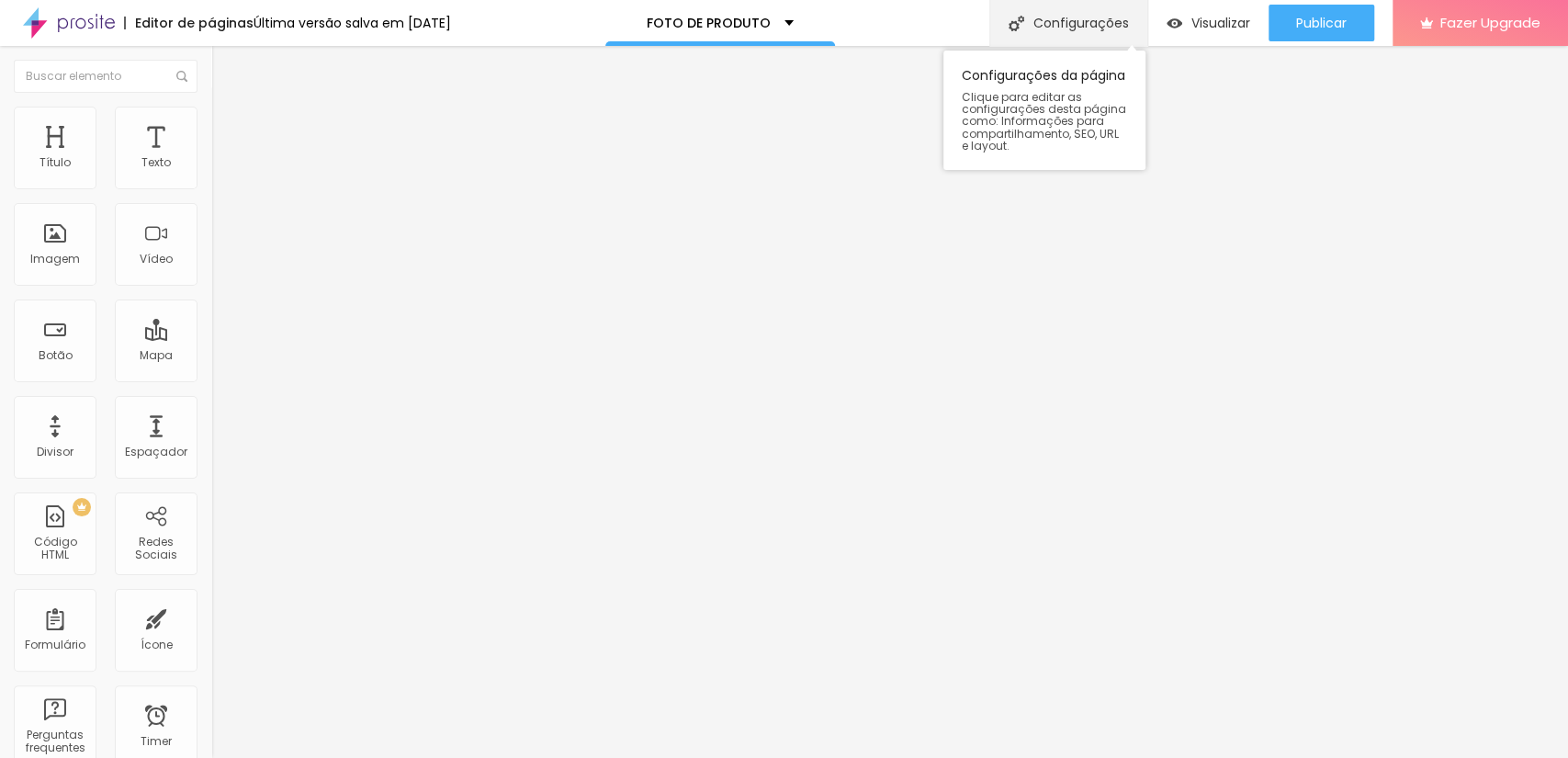
click at [1065, 20] on div "Configurações" at bounding box center [1068, 23] width 158 height 46
